Goal: Navigation & Orientation: Find specific page/section

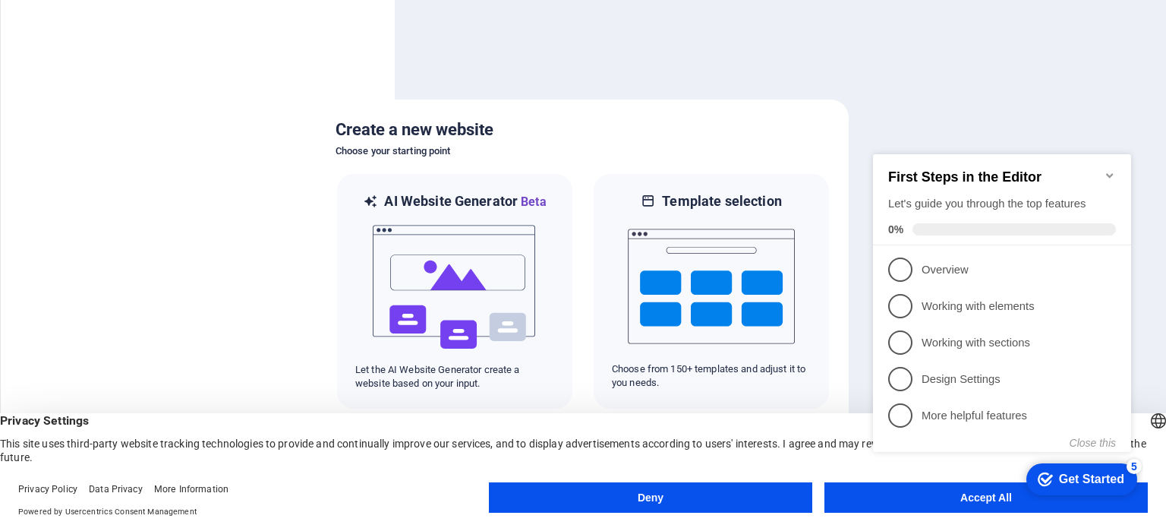
click at [520, 504] on button "Deny" at bounding box center [650, 497] width 323 height 30
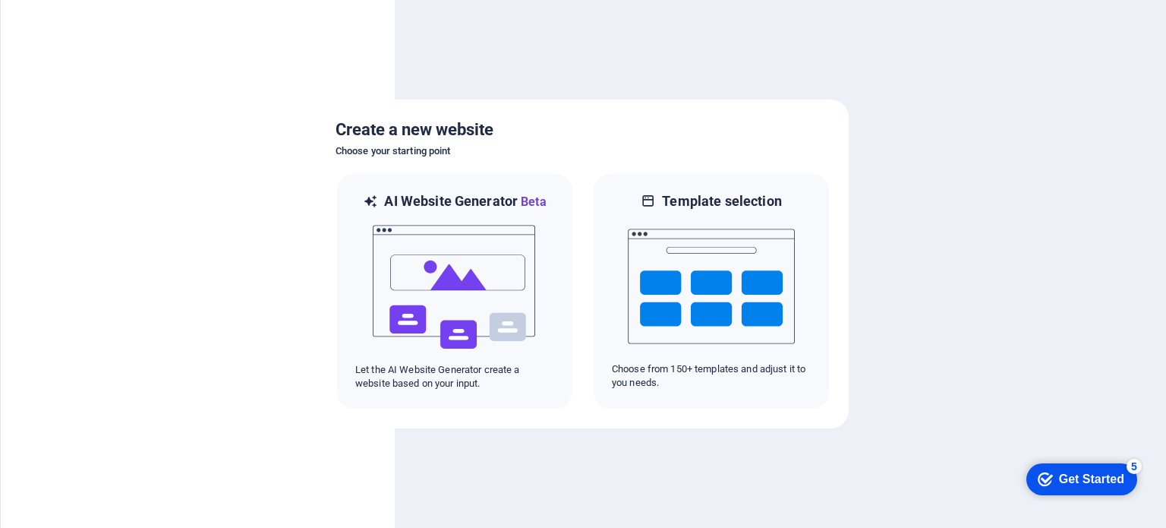
click at [623, 459] on div at bounding box center [583, 264] width 1166 height 528
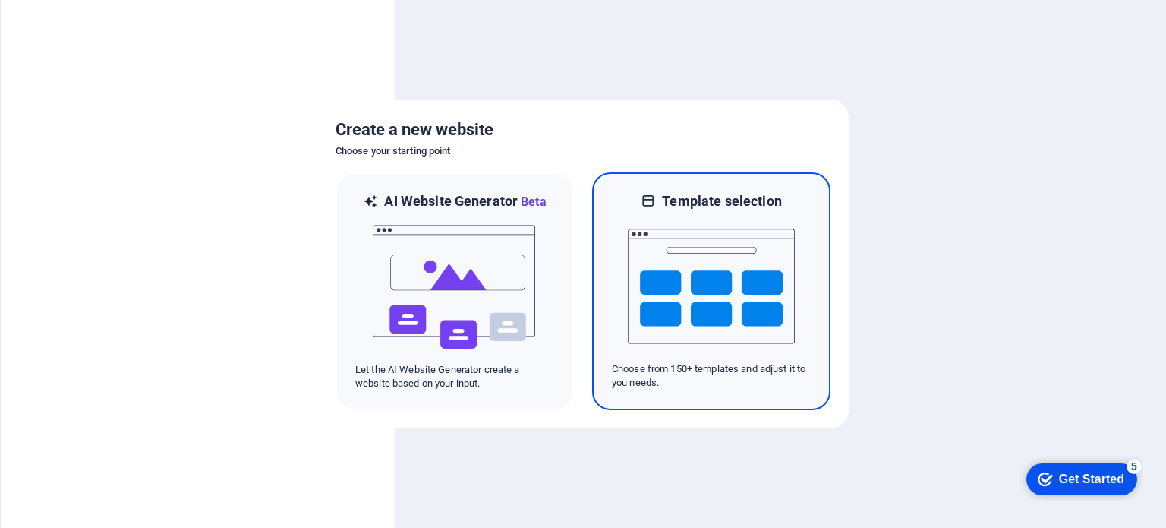
click at [744, 185] on div "Template selection Choose from 150+ templates and adjust it to you needs." at bounding box center [711, 291] width 238 height 238
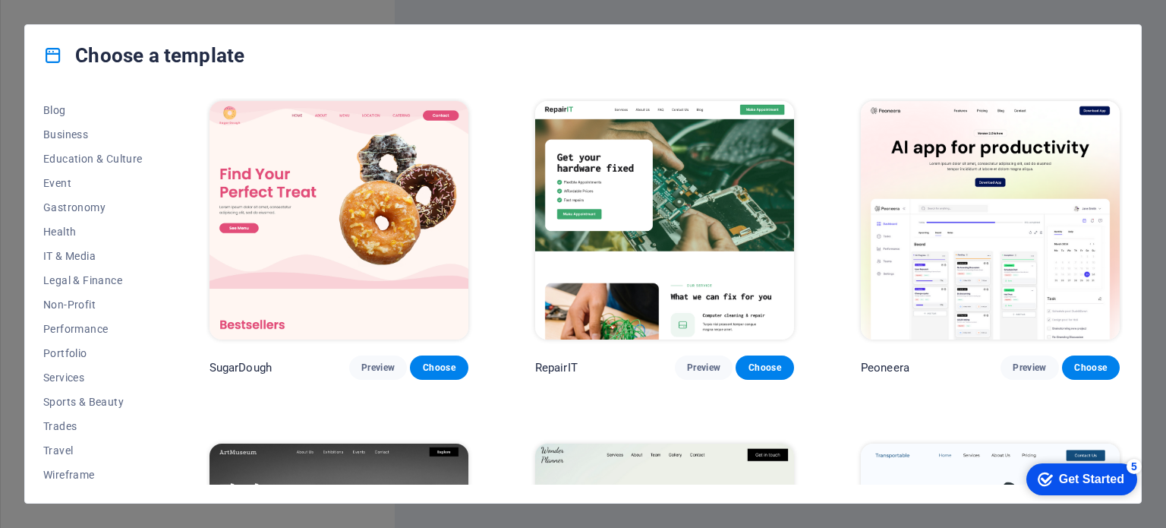
scroll to position [220, 0]
click at [50, 376] on span "Services" at bounding box center [92, 376] width 99 height 12
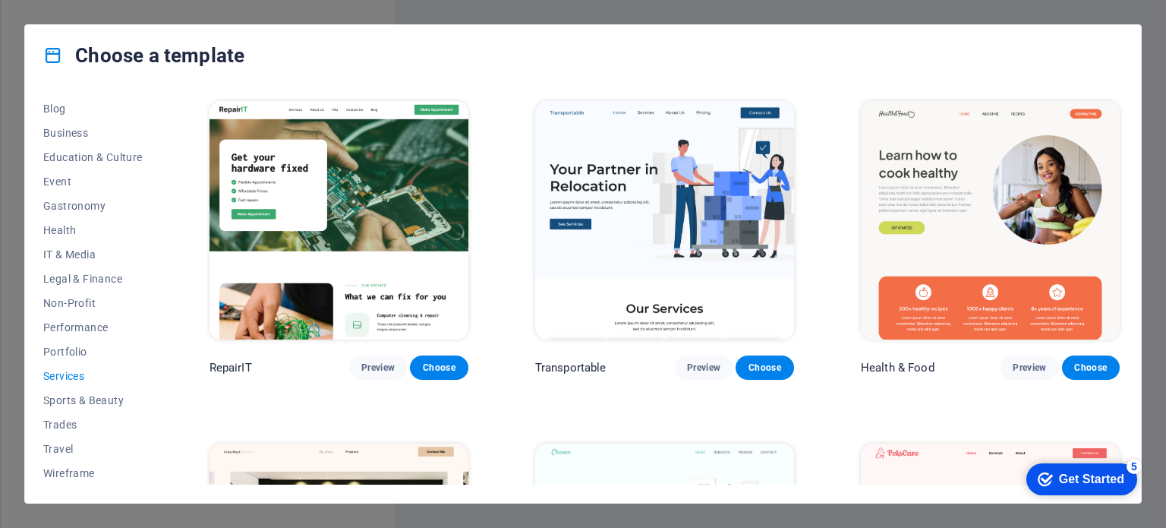
drag, startPoint x: 1123, startPoint y: 118, endPoint x: 1121, endPoint y: 142, distance: 23.6
click at [1121, 142] on div "All Templates My Templates New Trending Landingpage Multipager Onepager Art & D…" at bounding box center [583, 294] width 1116 height 417
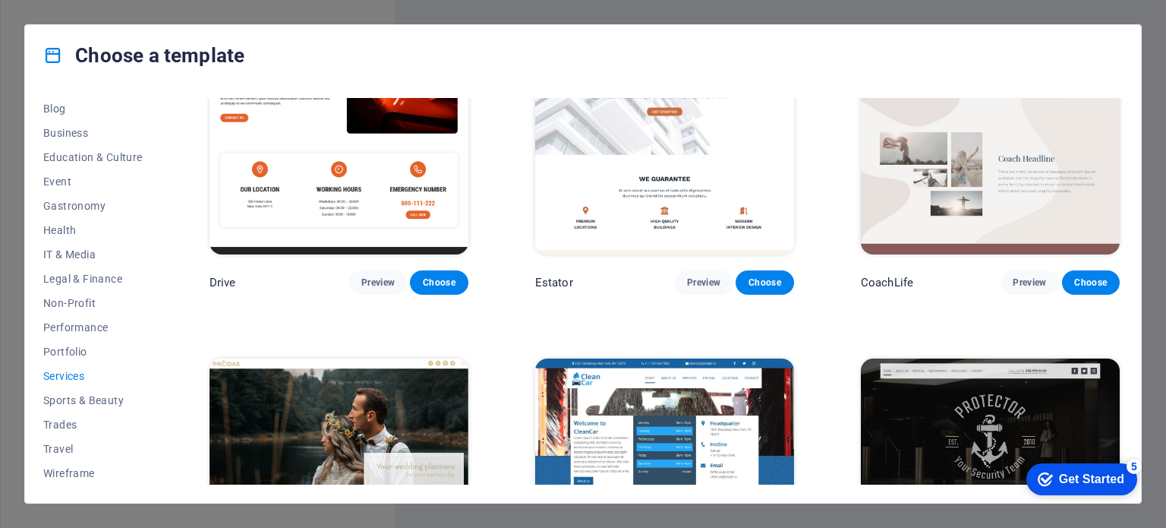
scroll to position [0, 0]
click at [92, 210] on span "Landingpage" at bounding box center [92, 207] width 99 height 12
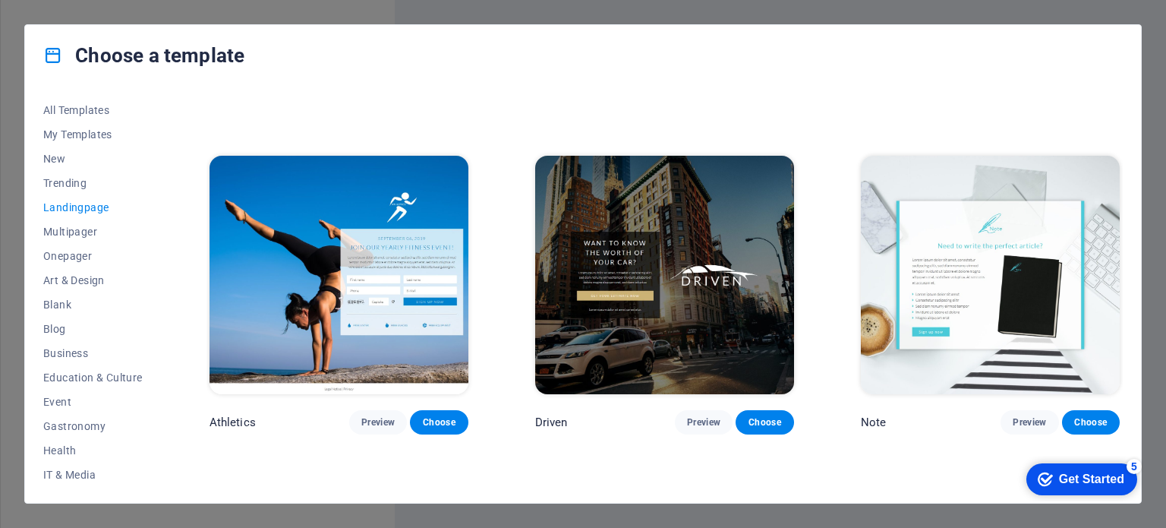
scroll to position [978, 0]
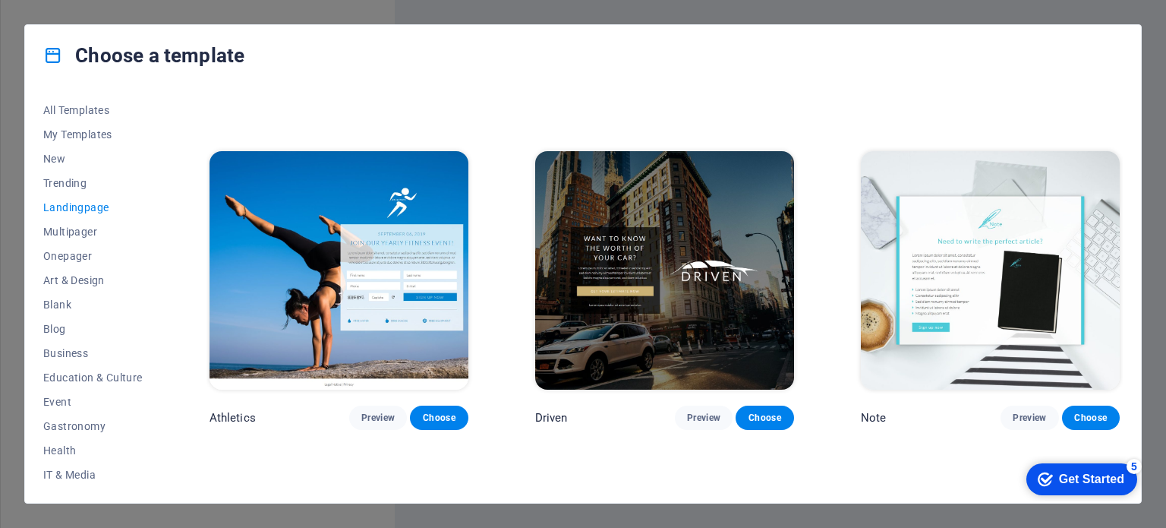
drag, startPoint x: 1123, startPoint y: 242, endPoint x: 1121, endPoint y: 276, distance: 34.2
click at [1121, 276] on div "All Templates My Templates New Trending Landingpage Multipager Onepager Art & D…" at bounding box center [583, 294] width 1116 height 417
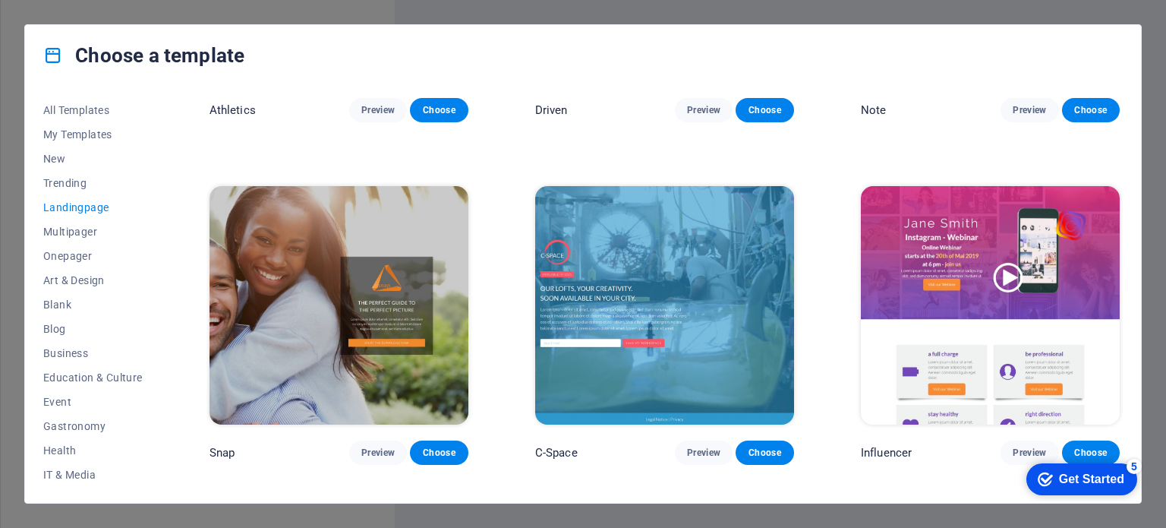
scroll to position [1280, 0]
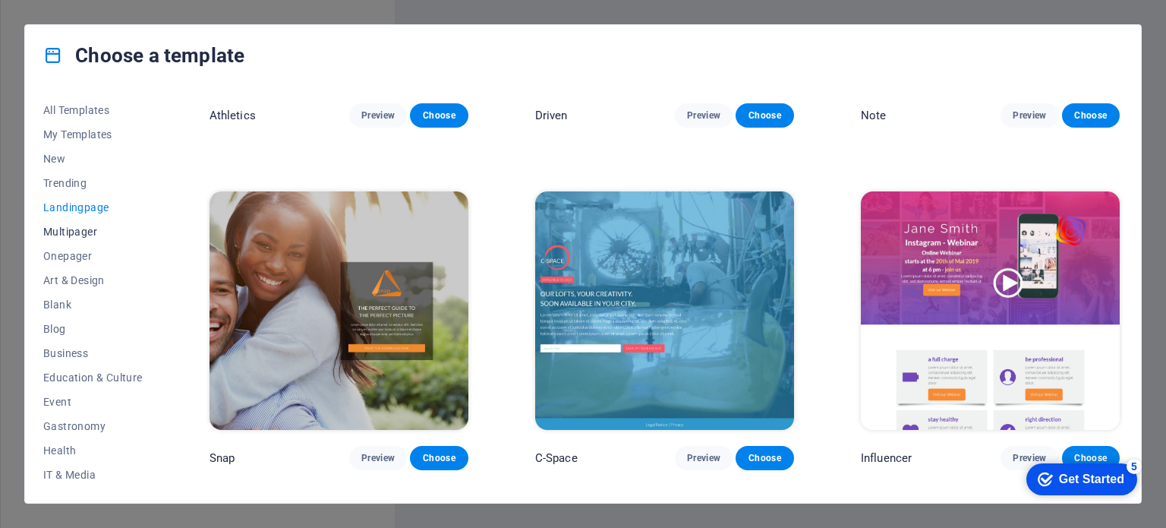
click at [64, 230] on span "Multipager" at bounding box center [92, 231] width 99 height 12
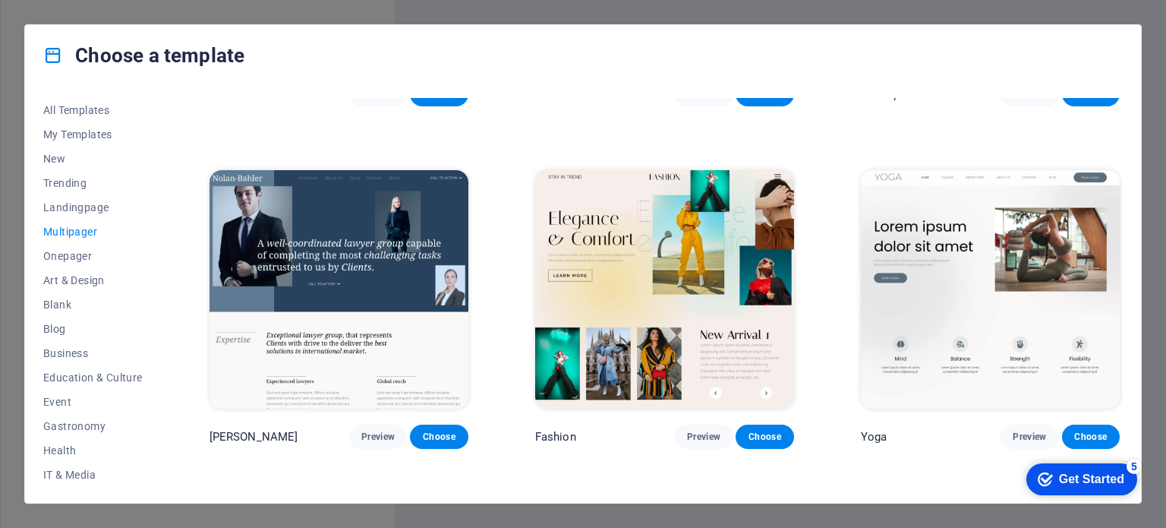
scroll to position [3096, 0]
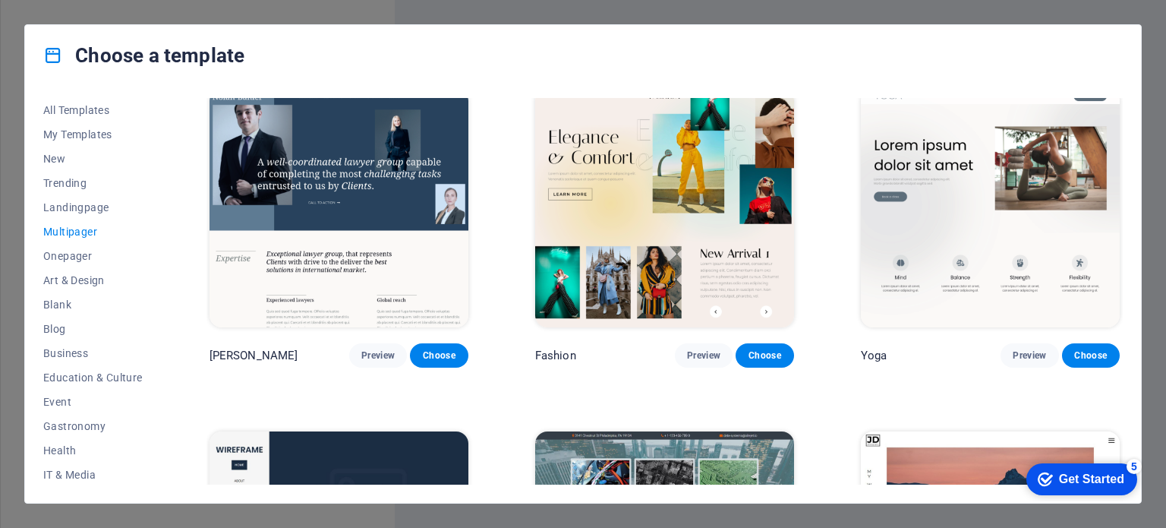
drag, startPoint x: 1123, startPoint y: 263, endPoint x: 1123, endPoint y: 282, distance: 18.2
click at [1123, 282] on div "All Templates My Templates New Trending Landingpage Multipager Onepager Art & D…" at bounding box center [583, 294] width 1116 height 417
drag, startPoint x: 1123, startPoint y: 273, endPoint x: 1121, endPoint y: 292, distance: 19.9
click at [1121, 292] on div "All Templates My Templates New Trending Landingpage Multipager Onepager Art & D…" at bounding box center [583, 294] width 1116 height 417
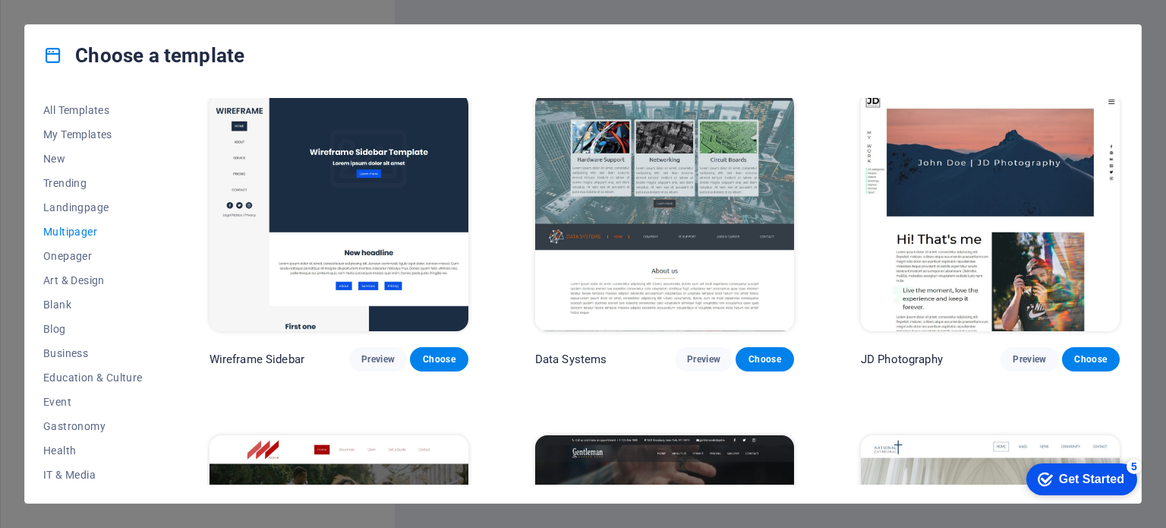
drag, startPoint x: 1123, startPoint y: 286, endPoint x: 1128, endPoint y: 277, distance: 10.5
click at [1128, 277] on div "All Templates My Templates New Trending Landingpage Multipager Onepager Art & D…" at bounding box center [583, 294] width 1116 height 417
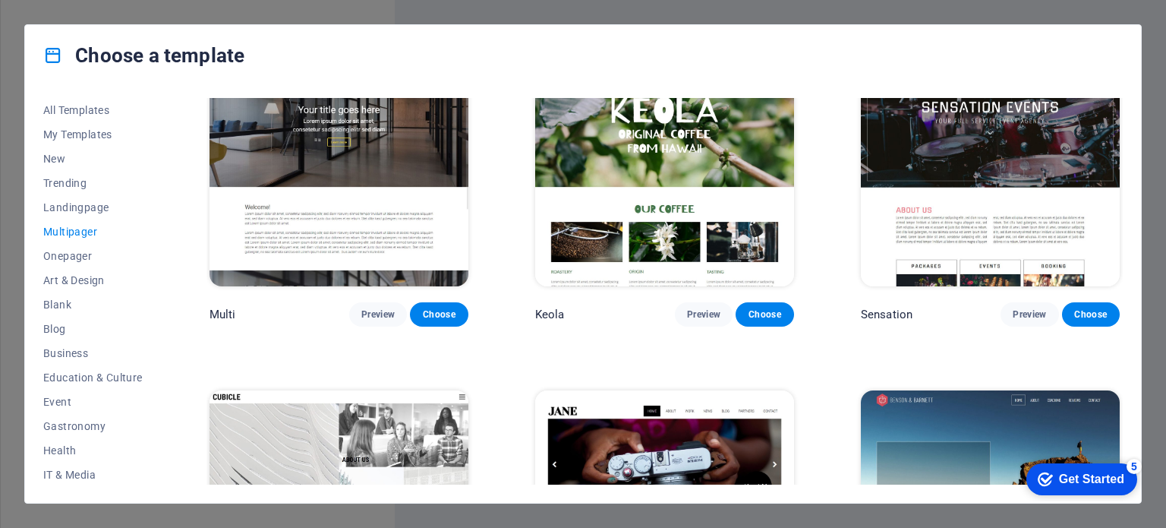
scroll to position [7058, 0]
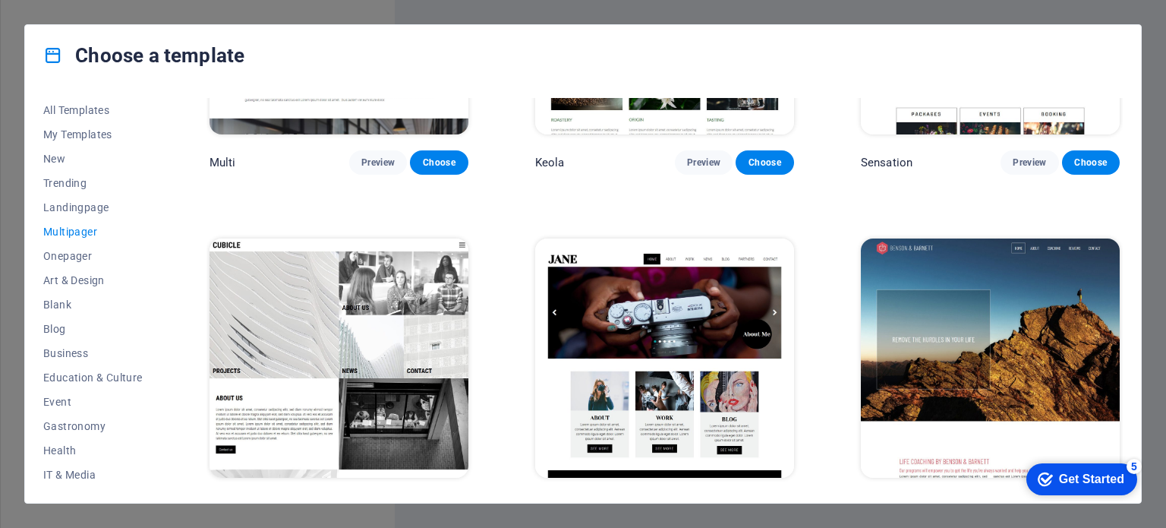
drag, startPoint x: 1121, startPoint y: 282, endPoint x: 112, endPoint y: 30, distance: 1039.1
click at [1127, 486] on div "checkmark Get Started 5" at bounding box center [1081, 479] width 111 height 32
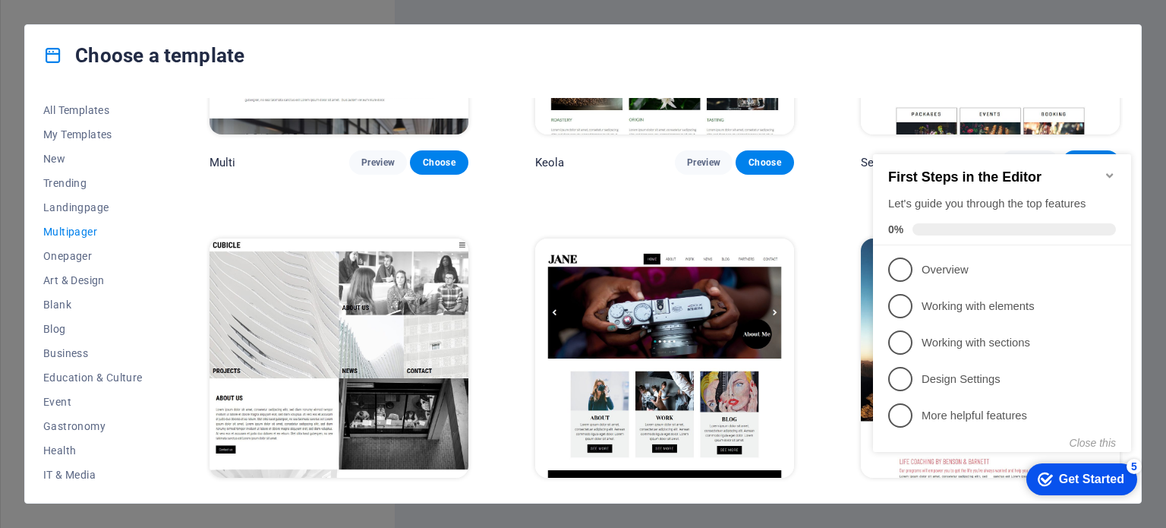
click at [687, 500] on span "Preview" at bounding box center [703, 506] width 33 height 12
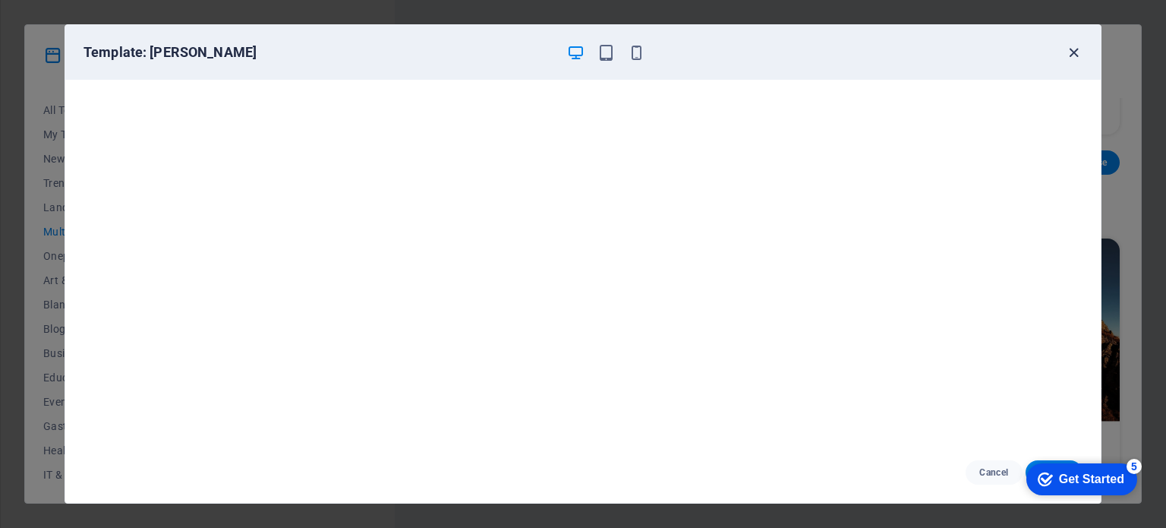
click at [1079, 56] on icon "button" at bounding box center [1073, 52] width 17 height 17
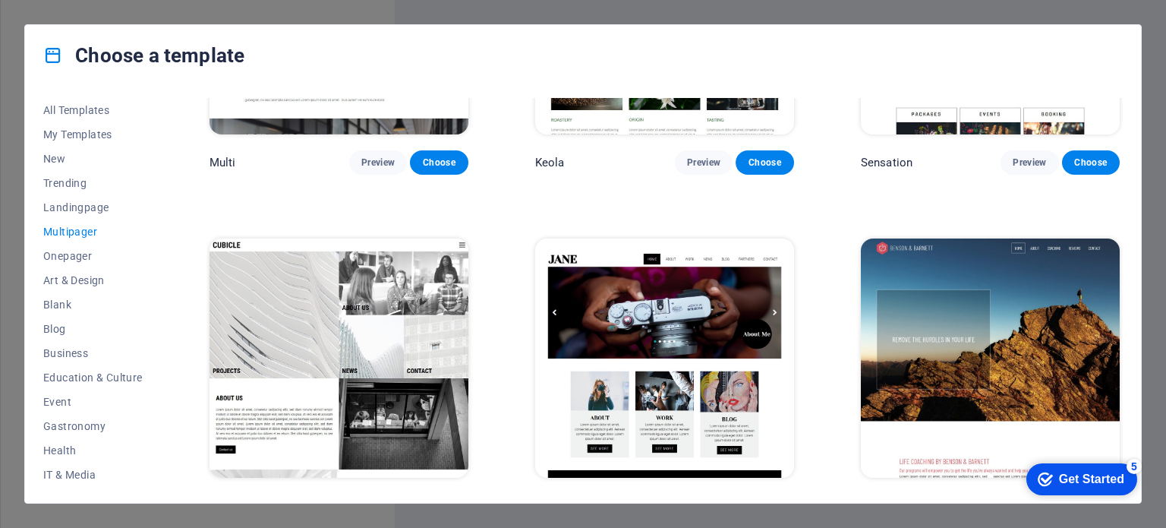
click at [1136, 376] on div "All Templates My Templates New Trending Landingpage Multipager Onepager Art & D…" at bounding box center [583, 294] width 1116 height 417
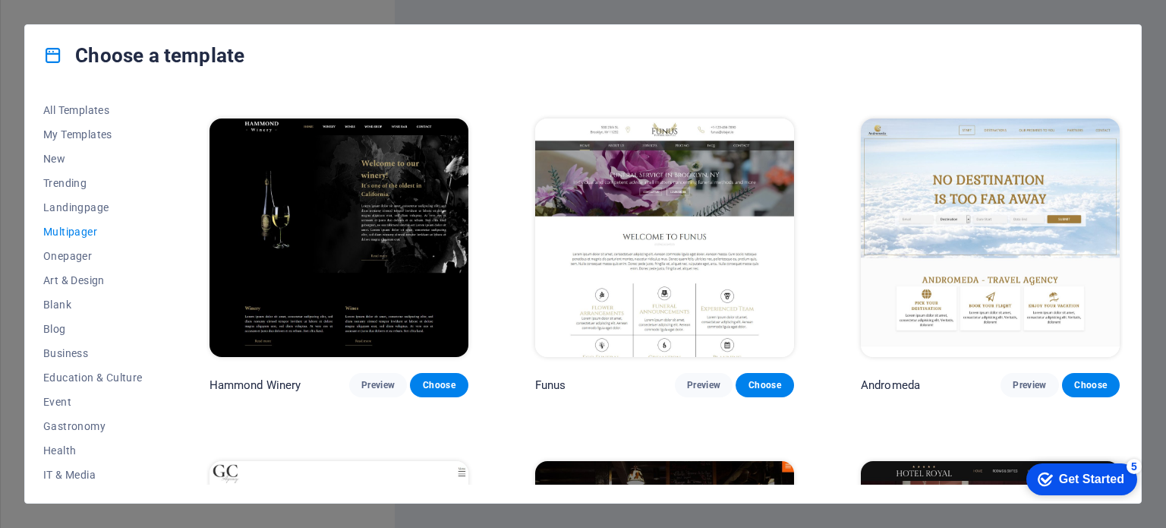
scroll to position [5784, 0]
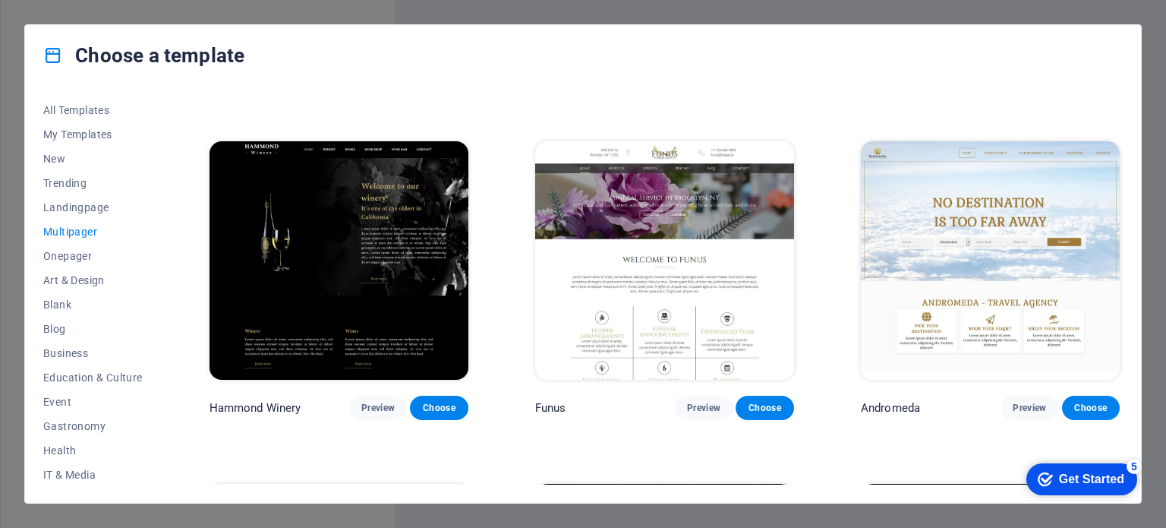
drag, startPoint x: 1118, startPoint y: 404, endPoint x: 1118, endPoint y: 366, distance: 38.0
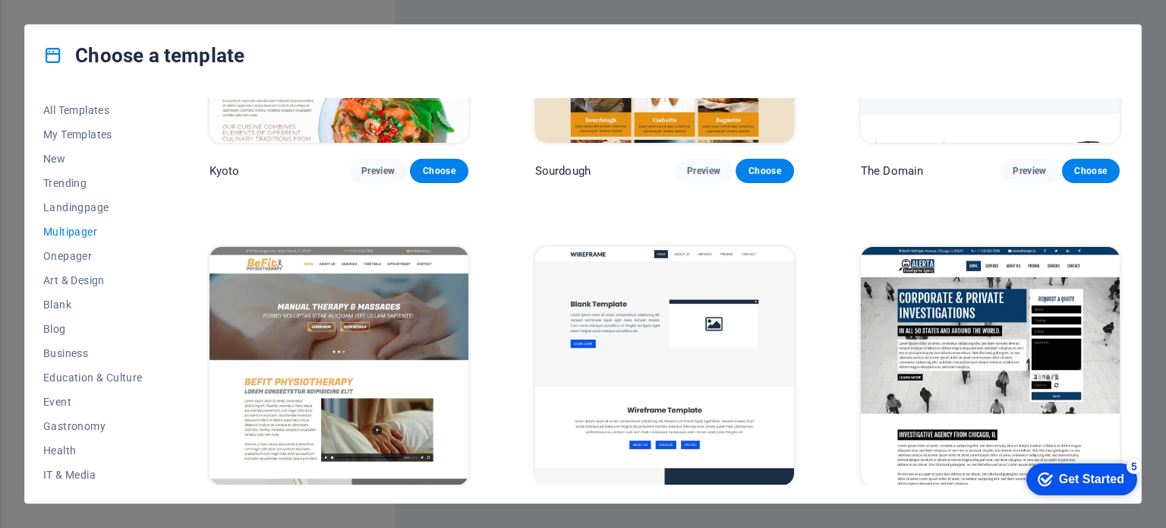
scroll to position [4743, 0]
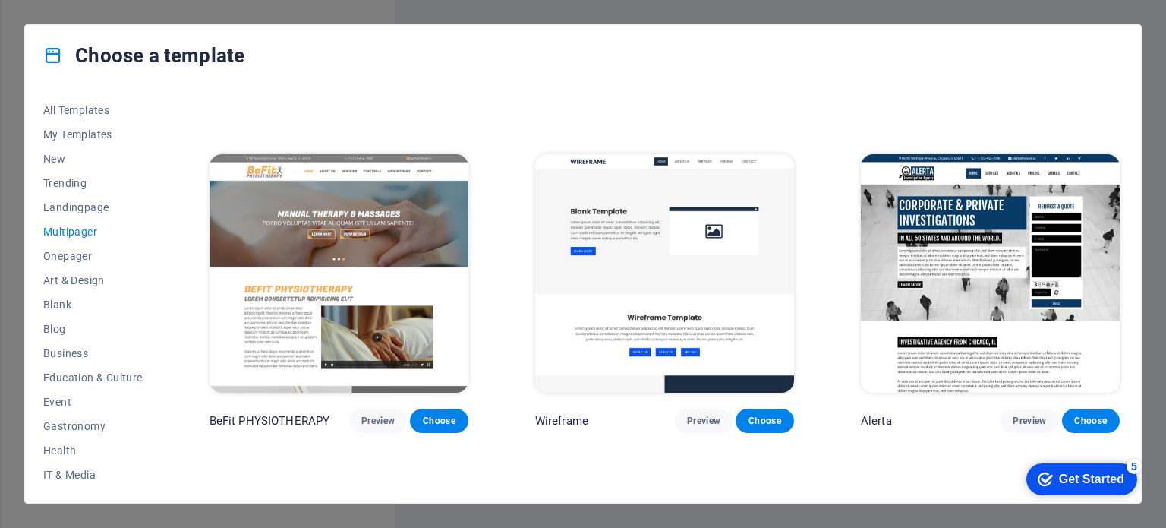
click at [1124, 354] on div "All Templates My Templates New Trending Landingpage Multipager Onepager Art & D…" at bounding box center [583, 294] width 1116 height 417
click at [370, 415] on span "Preview" at bounding box center [377, 421] width 33 height 12
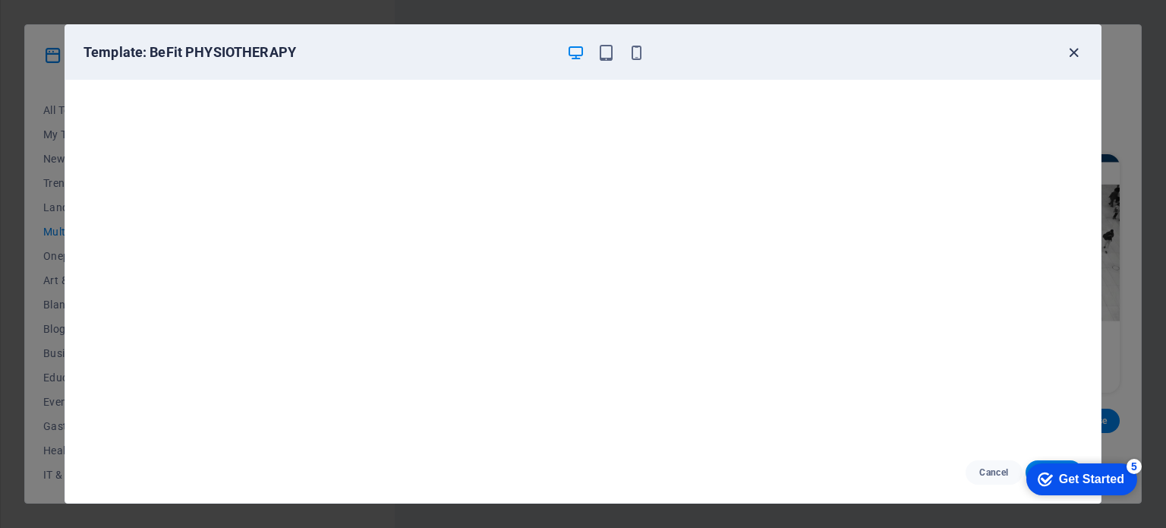
click at [1068, 52] on icon "button" at bounding box center [1073, 52] width 17 height 17
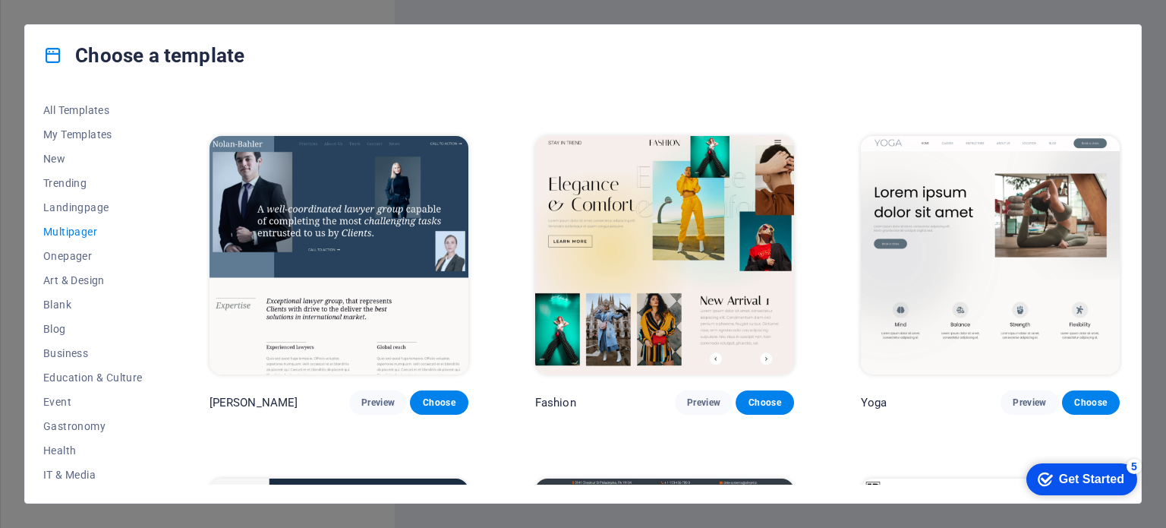
scroll to position [3038, 0]
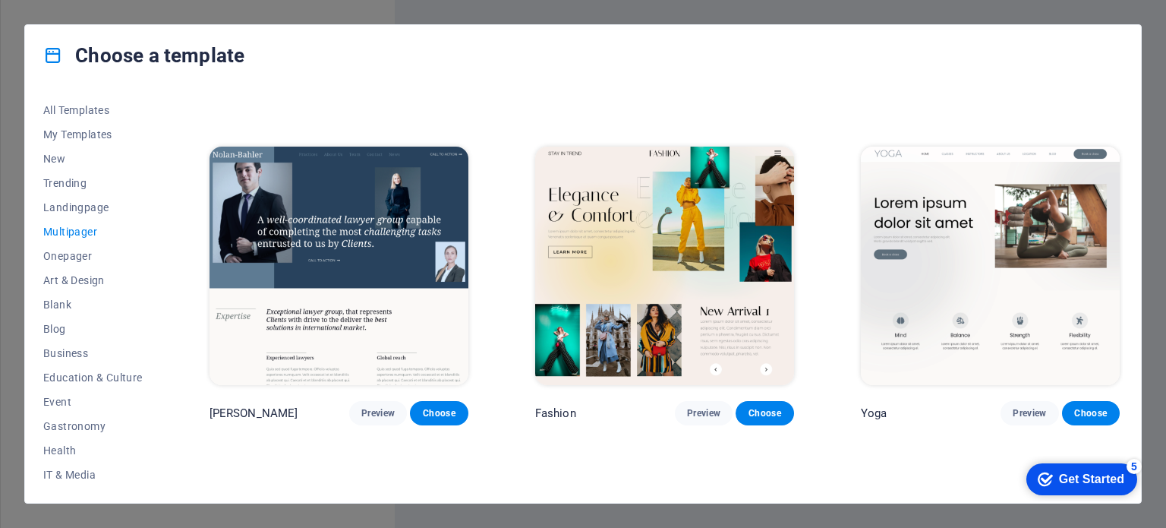
click at [1118, 270] on div "Yoga Preview Choose" at bounding box center [990, 284] width 265 height 282
click at [376, 407] on span "Preview" at bounding box center [377, 413] width 33 height 12
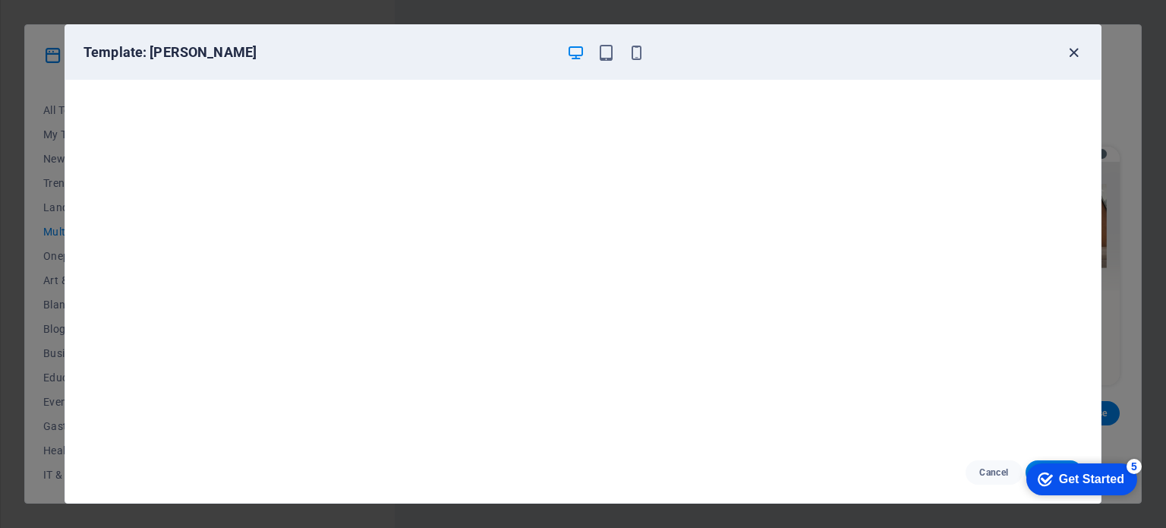
click at [1074, 48] on icon "button" at bounding box center [1073, 52] width 17 height 17
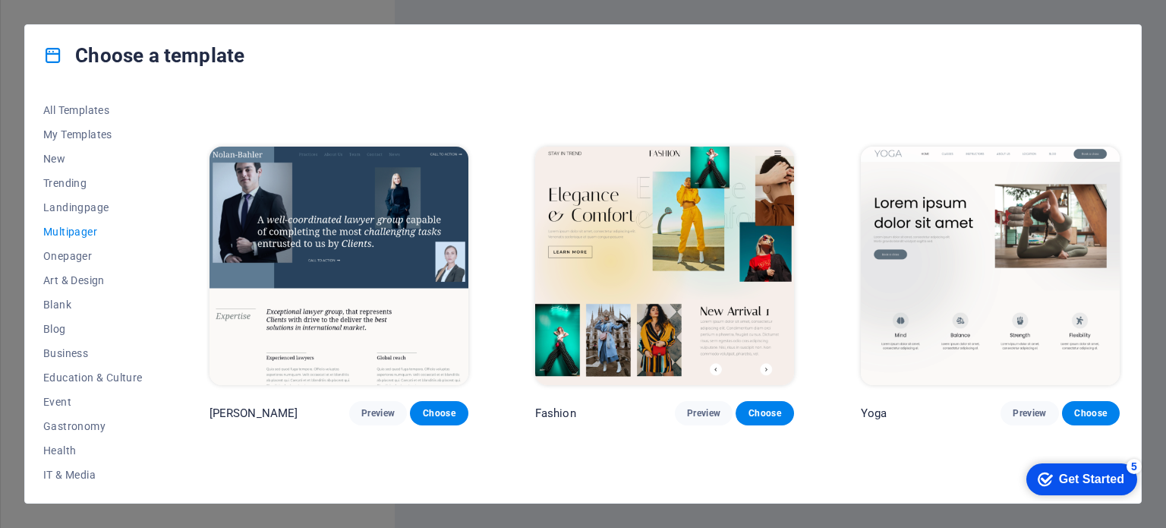
click at [1124, 267] on div "All Templates My Templates New Trending Landingpage Multipager Onepager Art & D…" at bounding box center [583, 294] width 1116 height 417
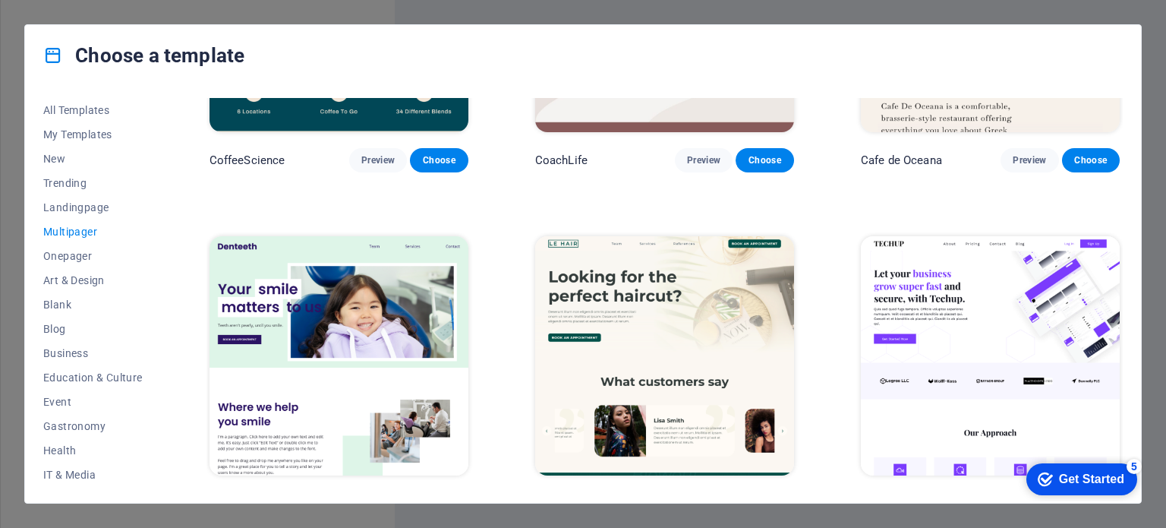
scroll to position [2606, 0]
drag, startPoint x: 1119, startPoint y: 246, endPoint x: 1124, endPoint y: 230, distance: 16.8
click at [1124, 230] on div "All Templates My Templates New Trending Landingpage Multipager Onepager Art & D…" at bounding box center [583, 294] width 1116 height 417
drag, startPoint x: 1123, startPoint y: 242, endPoint x: 1124, endPoint y: 232, distance: 10.7
click at [1124, 232] on div "All Templates My Templates New Trending Landingpage Multipager Onepager Art & D…" at bounding box center [583, 294] width 1116 height 417
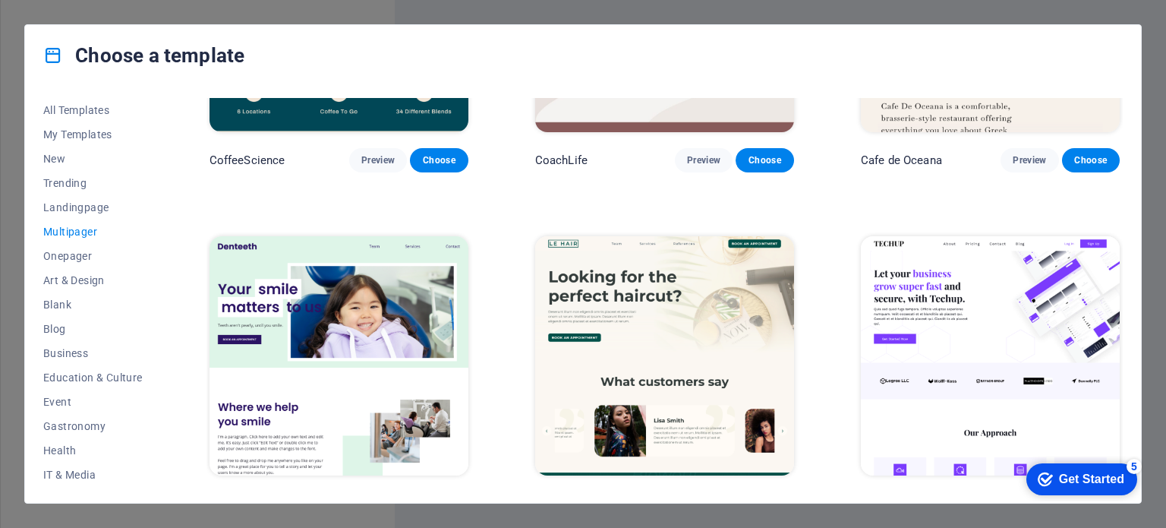
click at [1124, 232] on div "All Templates My Templates New Trending Landingpage Multipager Onepager Art & D…" at bounding box center [583, 294] width 1116 height 417
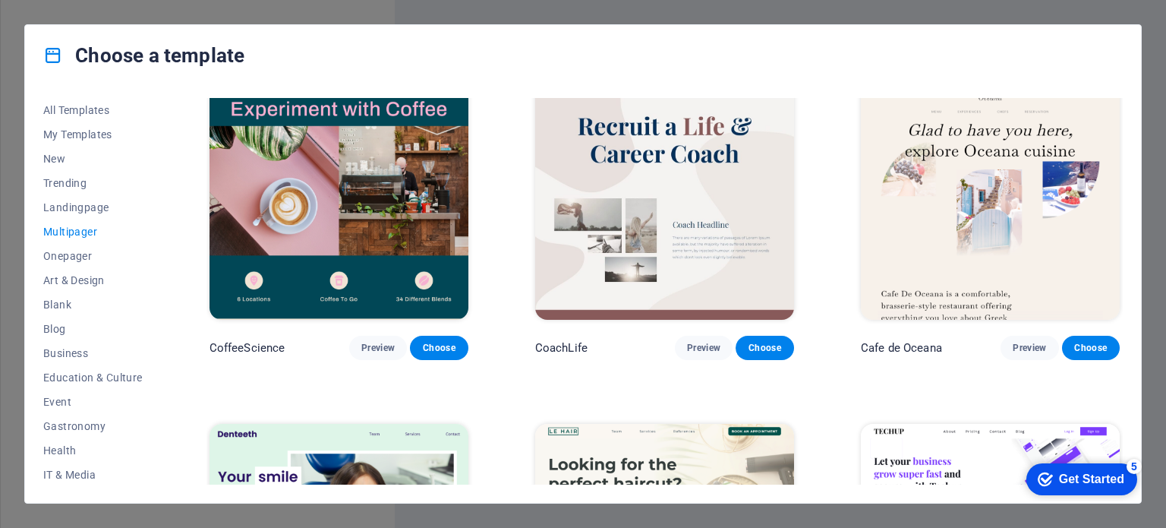
scroll to position [2384, 0]
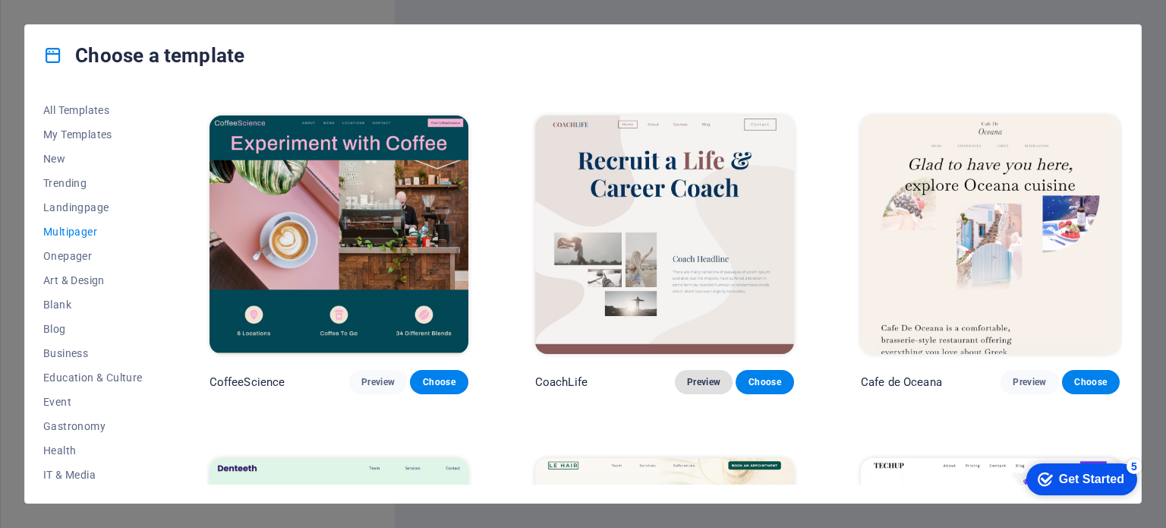
click at [692, 376] on span "Preview" at bounding box center [703, 382] width 33 height 12
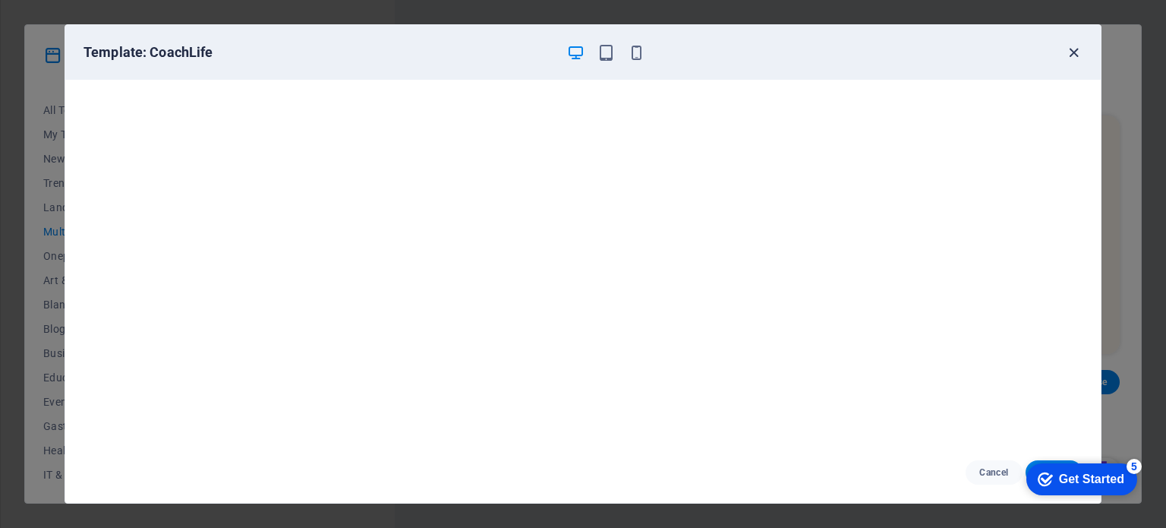
click at [1074, 50] on icon "button" at bounding box center [1073, 52] width 17 height 17
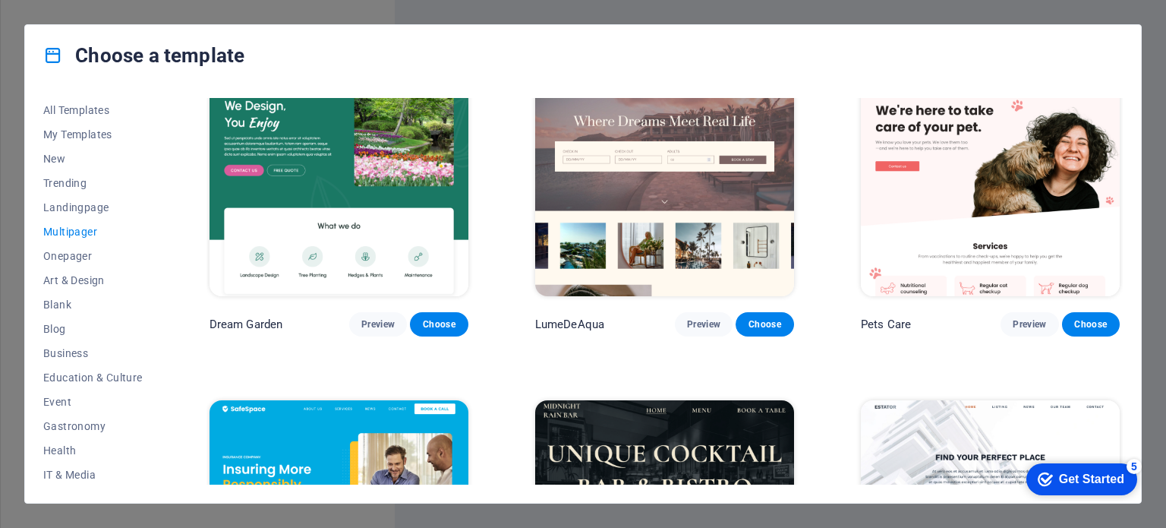
scroll to position [1332, 0]
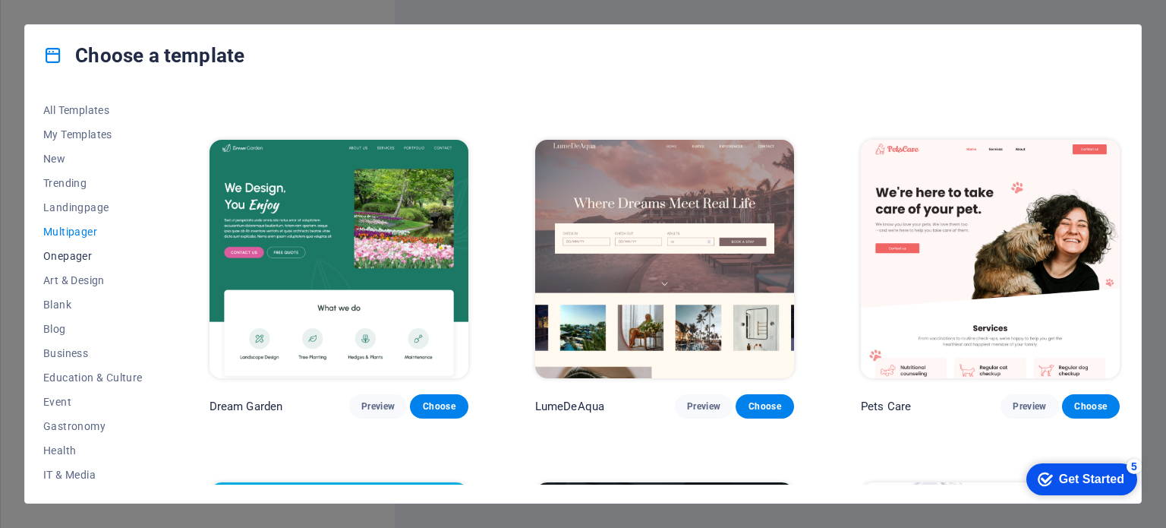
click at [86, 257] on span "Onepager" at bounding box center [92, 256] width 99 height 12
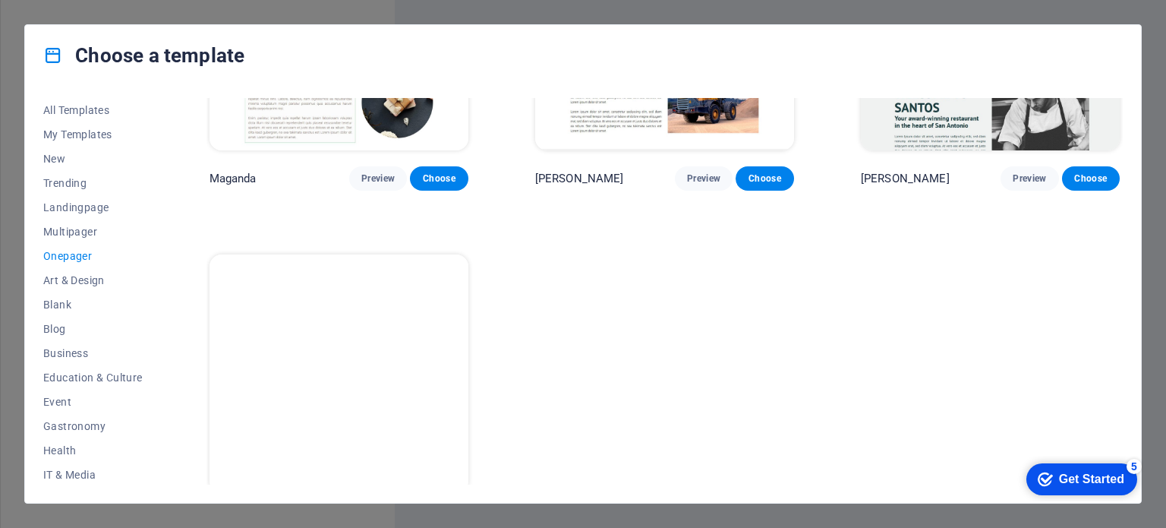
scroll to position [7740, 0]
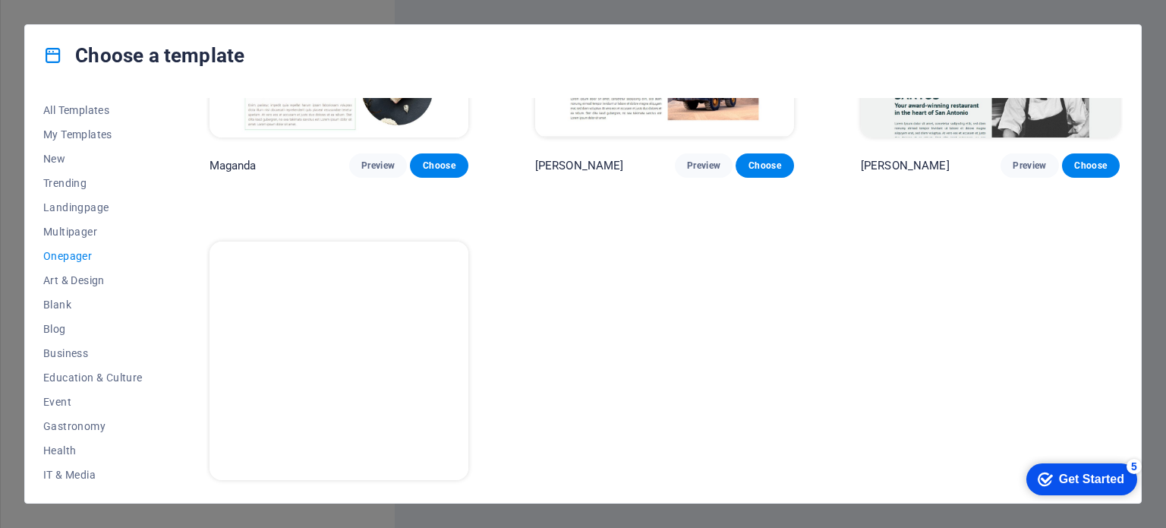
drag, startPoint x: 1122, startPoint y: 170, endPoint x: 110, endPoint y: 24, distance: 1022.5
click at [63, 403] on span "Event" at bounding box center [92, 402] width 99 height 12
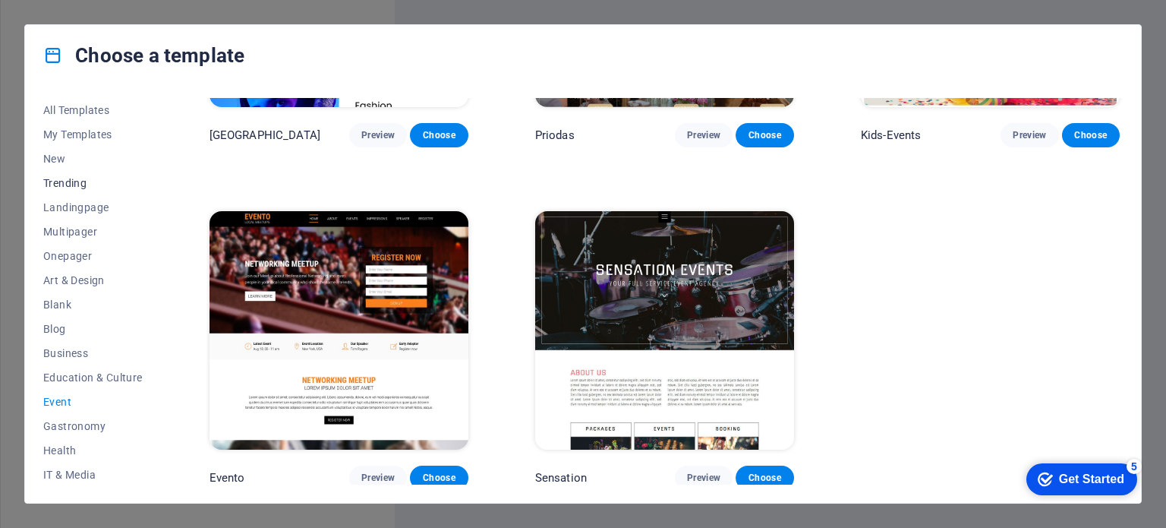
click at [77, 184] on span "Trending" at bounding box center [92, 183] width 99 height 12
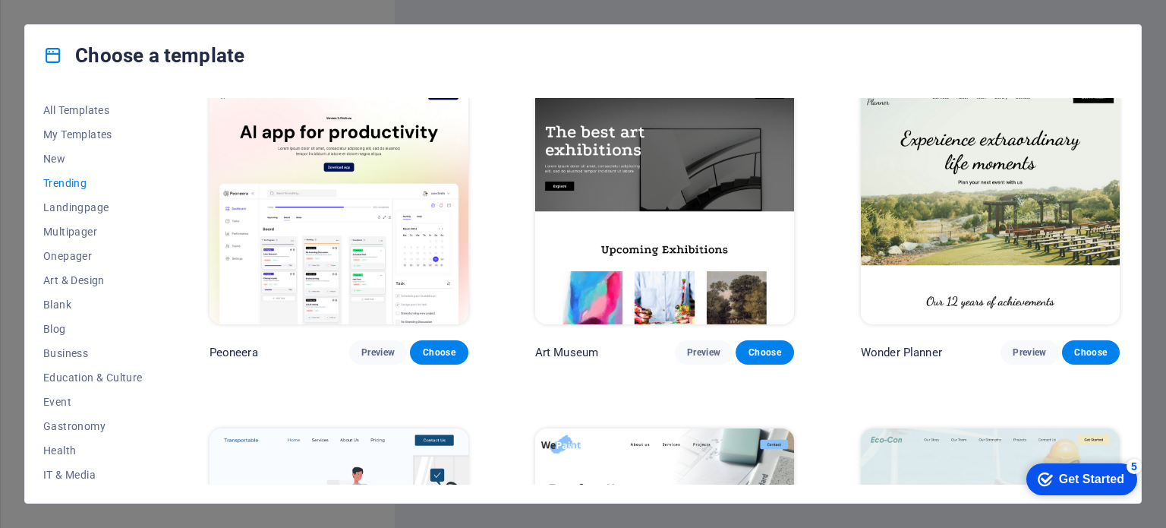
scroll to position [0, 0]
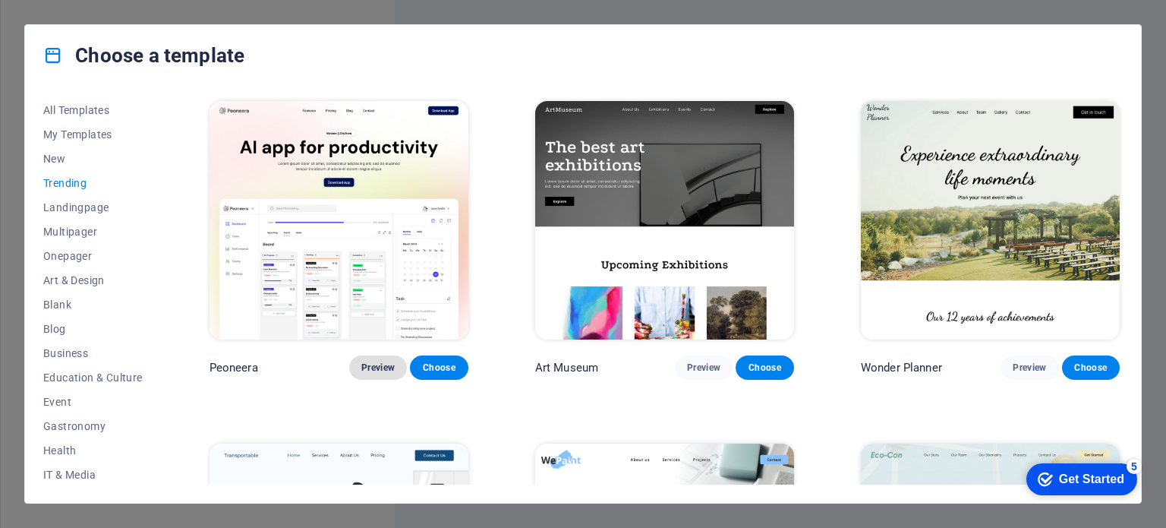
click at [386, 363] on span "Preview" at bounding box center [377, 367] width 33 height 12
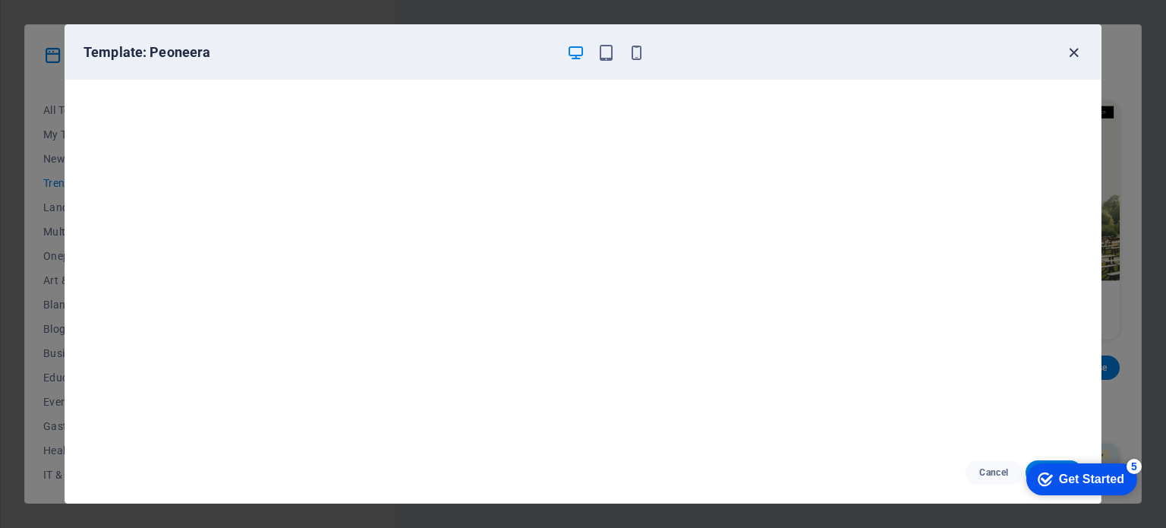
click at [1070, 44] on icon "button" at bounding box center [1073, 52] width 17 height 17
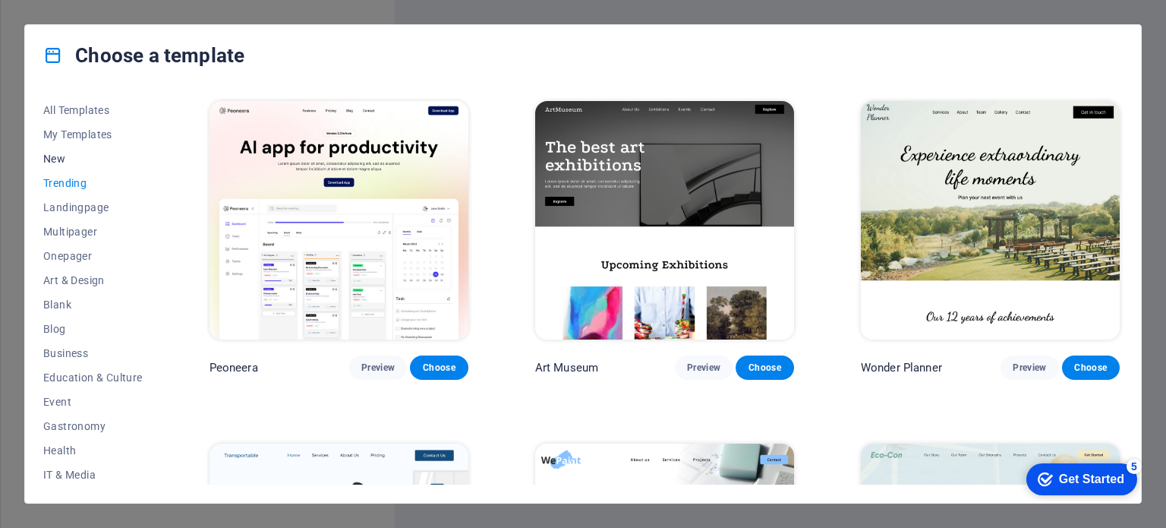
click at [55, 159] on span "New" at bounding box center [92, 159] width 99 height 12
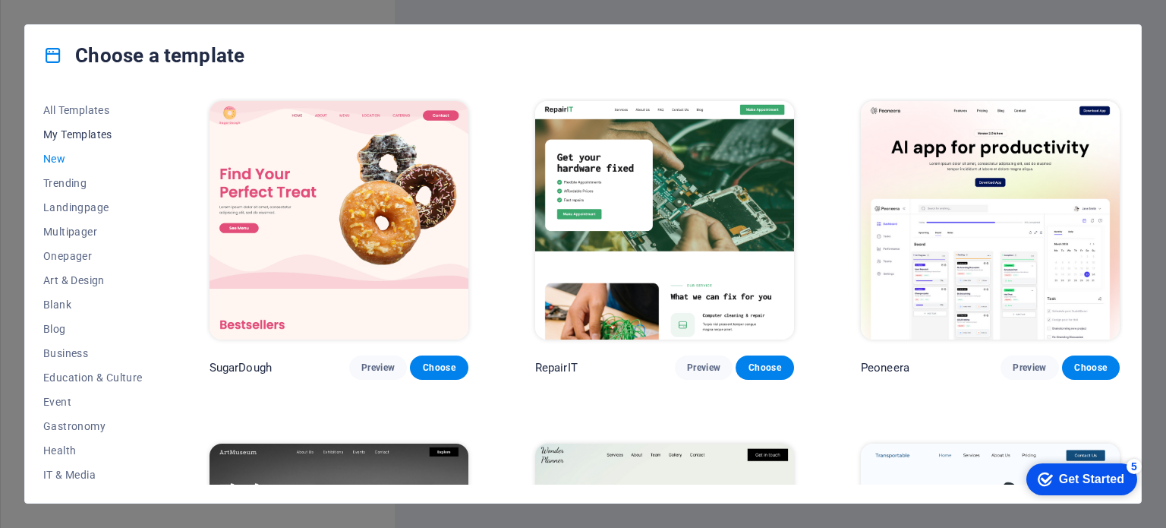
click at [79, 137] on span "My Templates" at bounding box center [92, 134] width 99 height 12
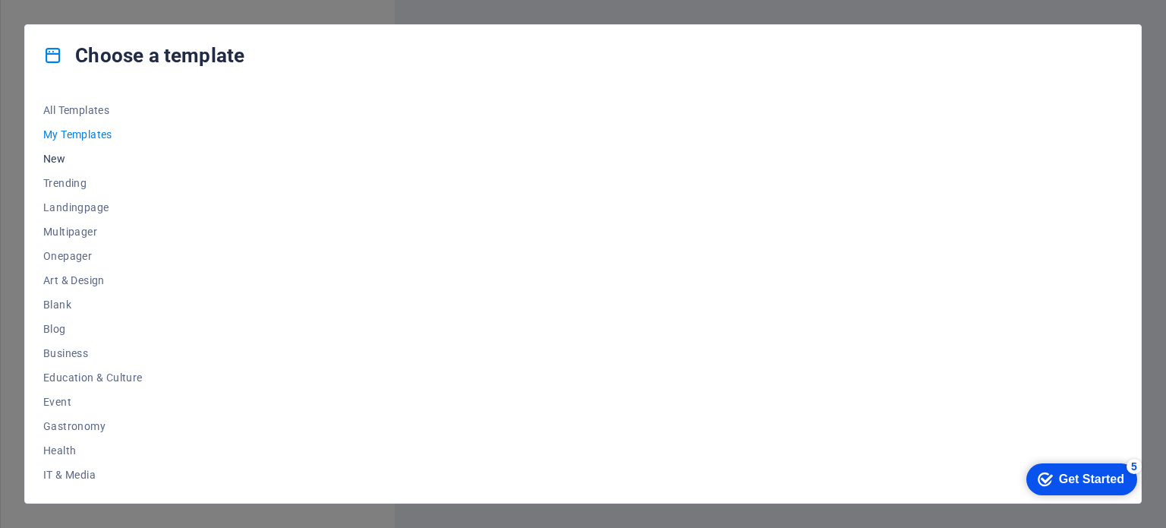
click at [46, 158] on span "New" at bounding box center [92, 159] width 99 height 12
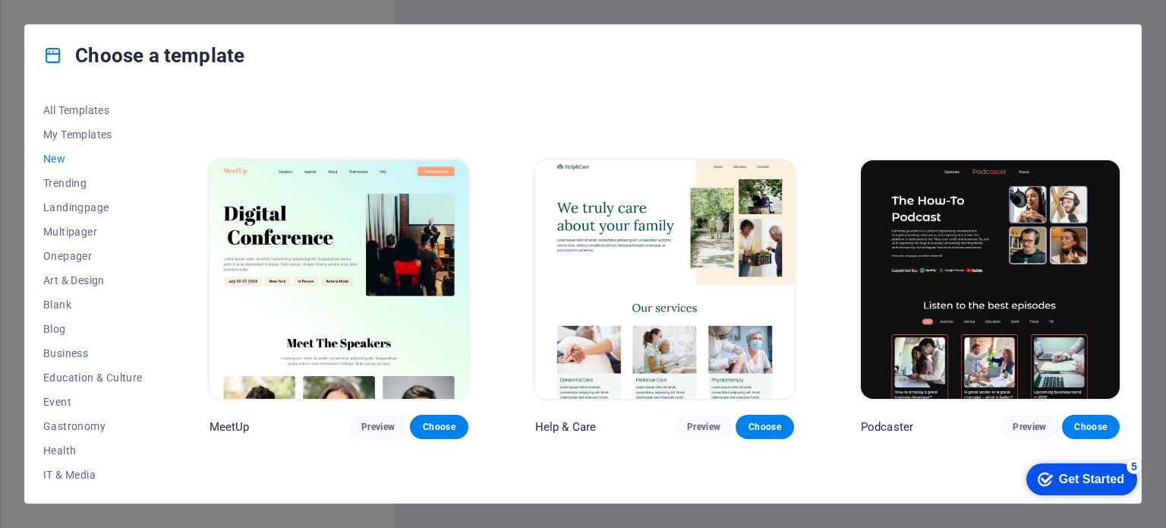
scroll to position [974, 0]
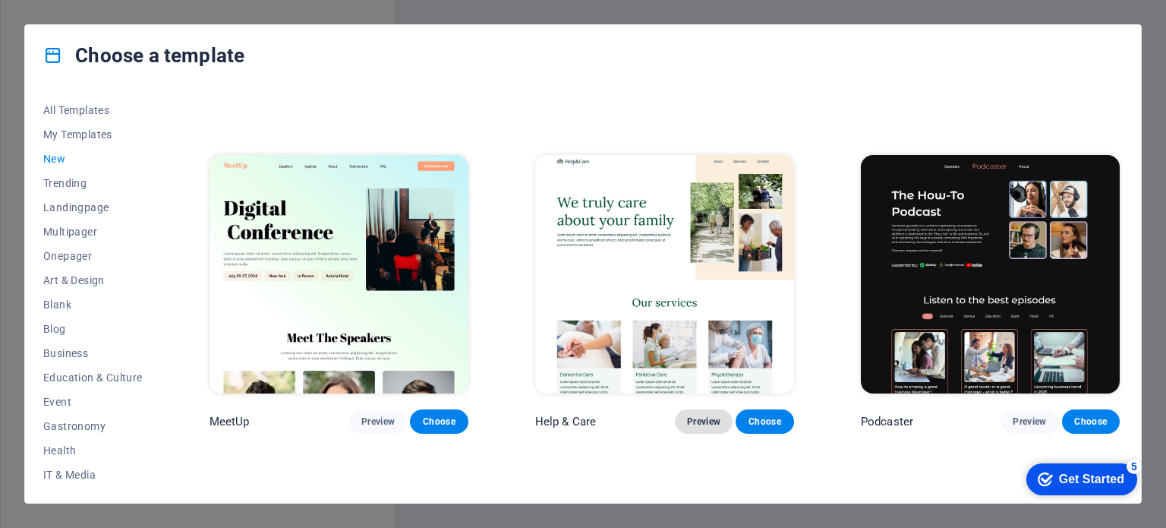
click at [695, 421] on button "Preview" at bounding box center [704, 421] width 58 height 24
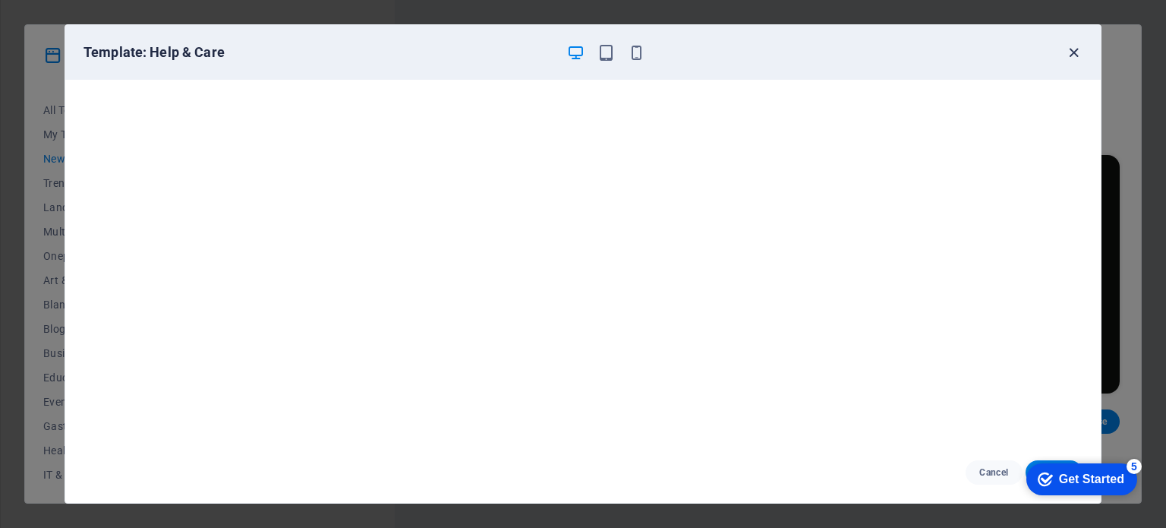
click at [1072, 49] on icon "button" at bounding box center [1073, 52] width 17 height 17
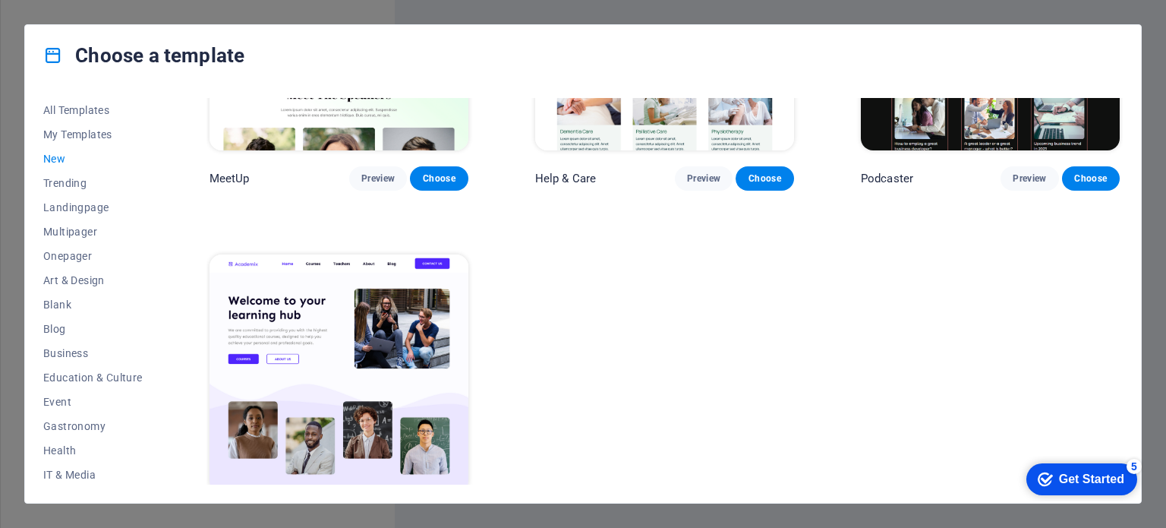
scroll to position [1258, 0]
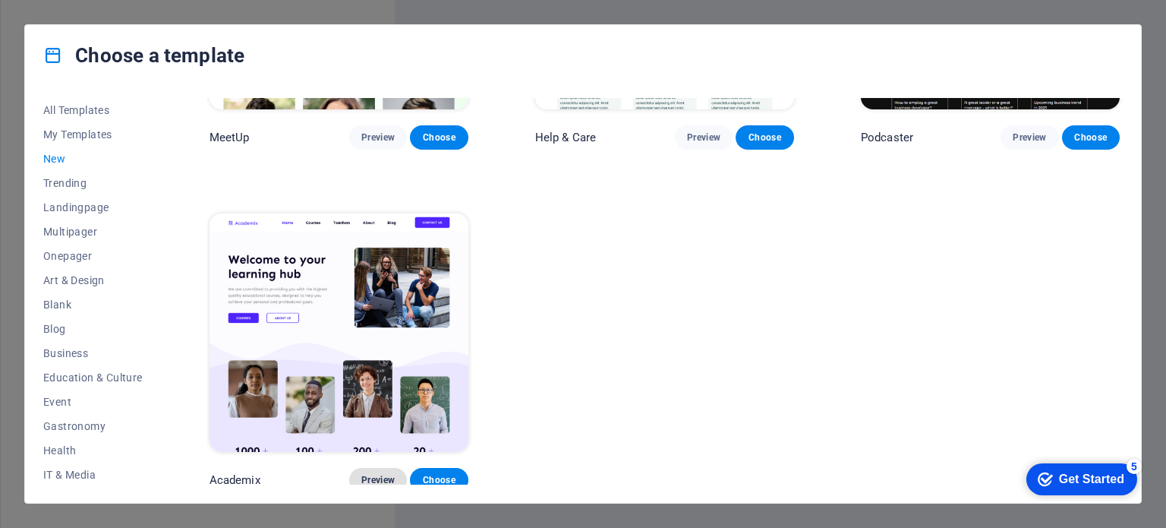
click at [370, 474] on span "Preview" at bounding box center [377, 480] width 33 height 12
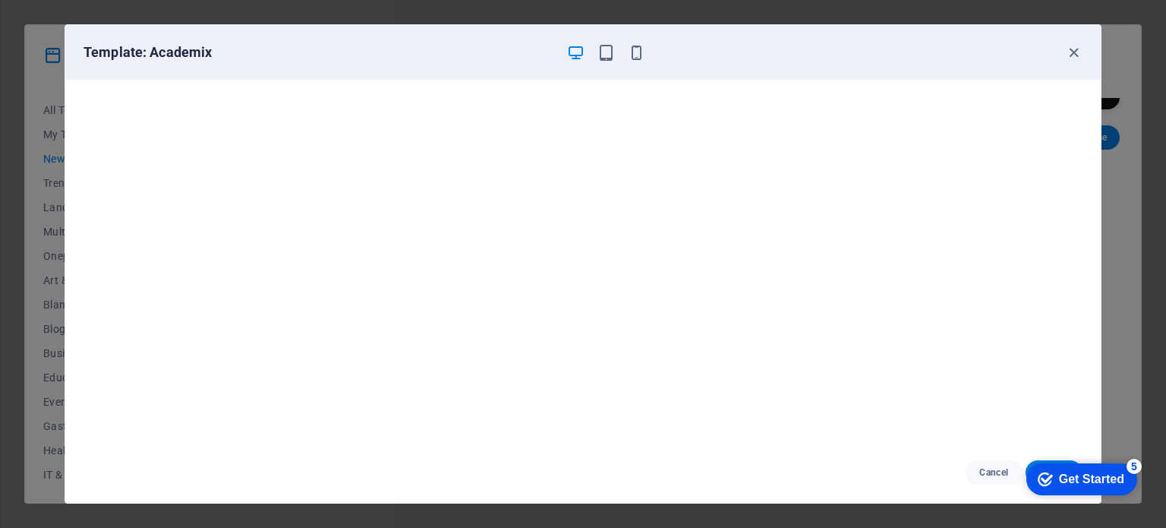
click at [1068, 61] on div "Template: Academix" at bounding box center [583, 52] width 1036 height 55
click at [1074, 49] on icon "button" at bounding box center [1073, 52] width 17 height 17
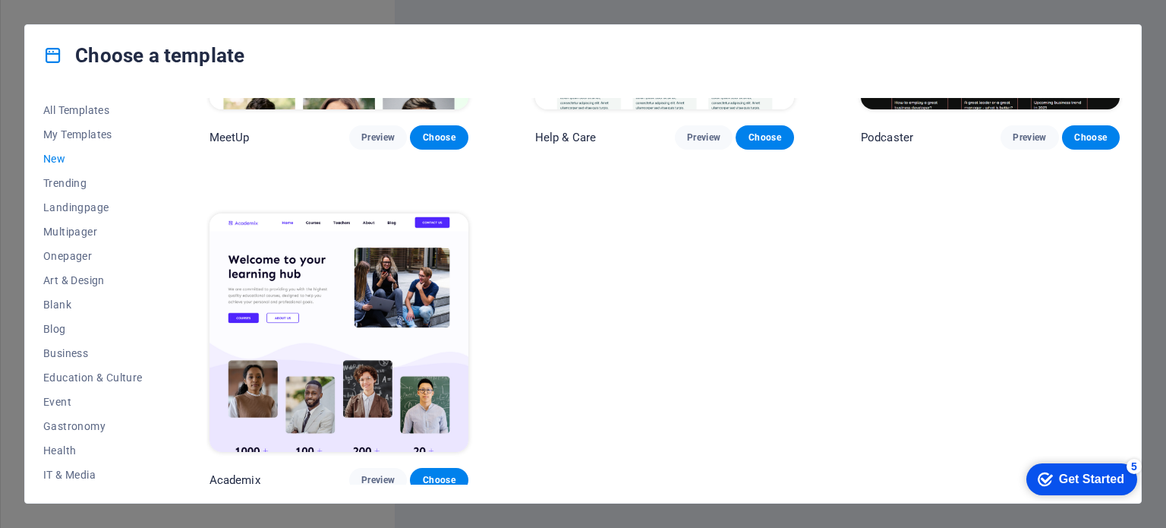
drag, startPoint x: 162, startPoint y: 256, endPoint x: 162, endPoint y: 288, distance: 32.6
click at [161, 288] on div "All Templates My Templates New Trending Landingpage Multipager Onepager Art & D…" at bounding box center [102, 291] width 118 height 386
click at [76, 233] on span "Multipager" at bounding box center [92, 231] width 99 height 12
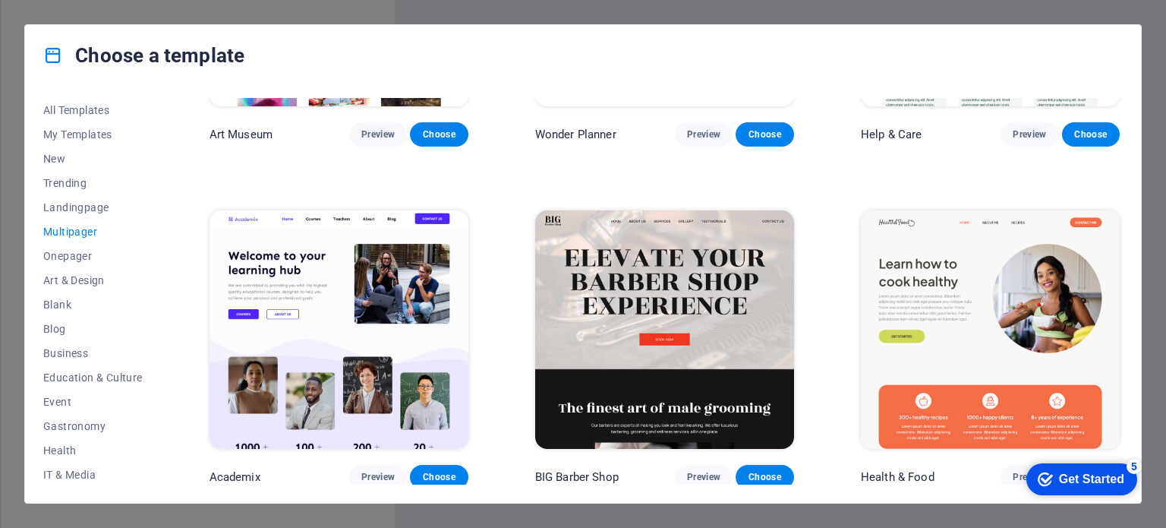
scroll to position [864, 0]
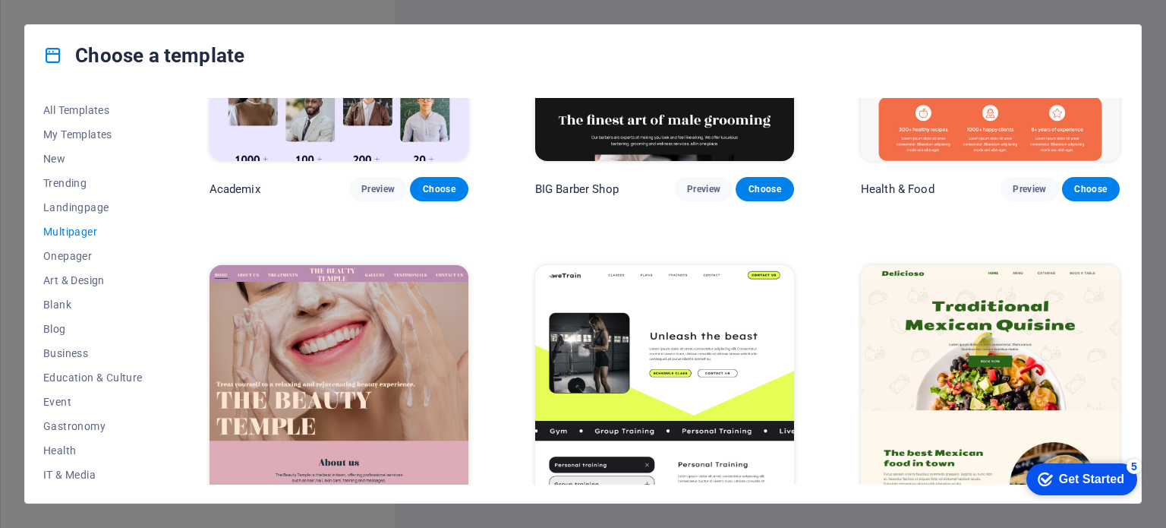
click at [1119, 154] on div "Health & Food Preview Choose" at bounding box center [990, 61] width 265 height 282
click at [64, 257] on span "Onepager" at bounding box center [92, 256] width 99 height 12
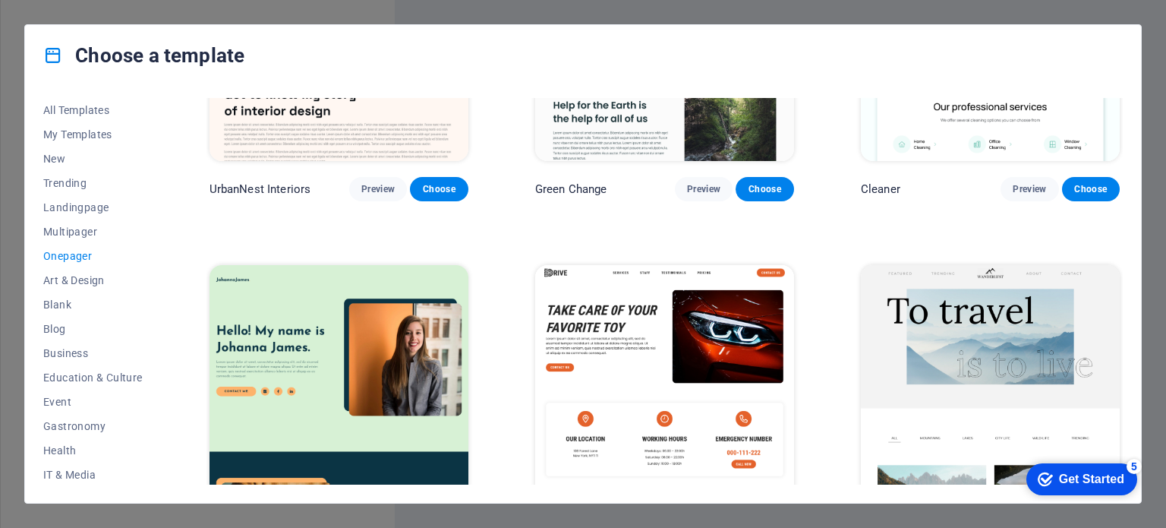
click at [996, 14] on div "Choose a template All Templates My Templates New Trending Landingpage Multipage…" at bounding box center [583, 264] width 1166 height 528
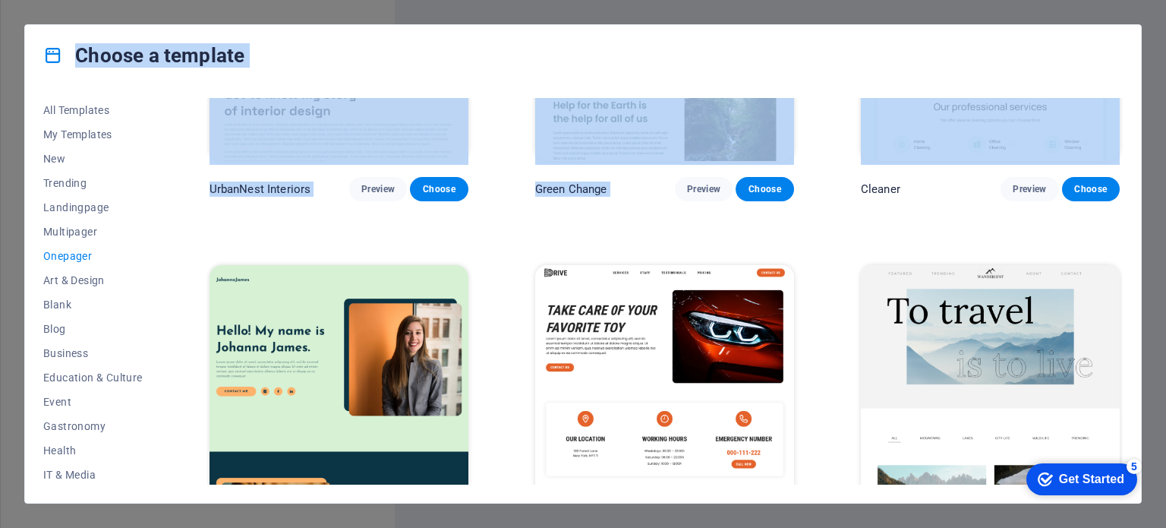
drag, startPoint x: 1123, startPoint y: 147, endPoint x: 1116, endPoint y: 45, distance: 102.0
click at [1116, 45] on div "Choose a template All Templates My Templates New Trending Landingpage Multipage…" at bounding box center [583, 263] width 1118 height 479
click at [1124, 52] on div "Choose a template" at bounding box center [583, 55] width 1116 height 61
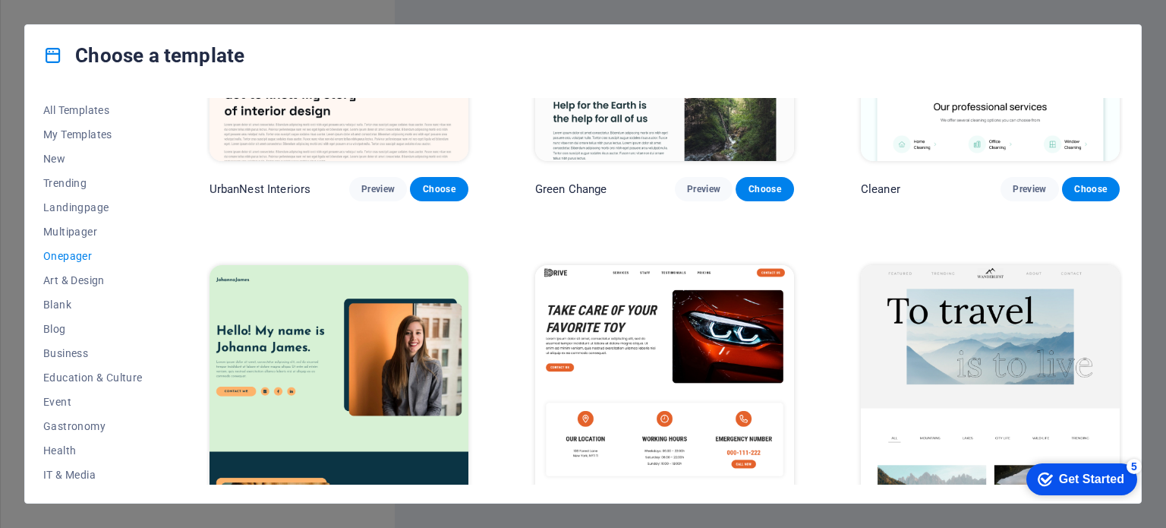
scroll to position [0, 0]
